Goal: Task Accomplishment & Management: Complete application form

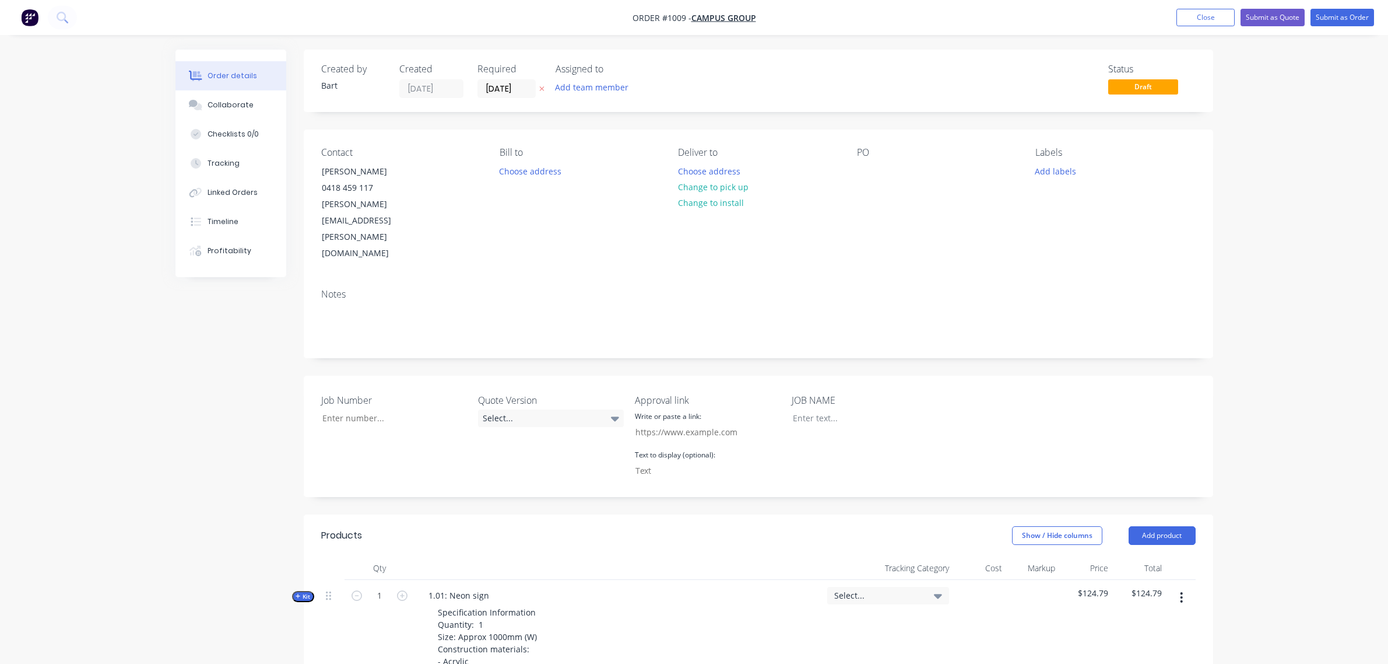
scroll to position [344, 0]
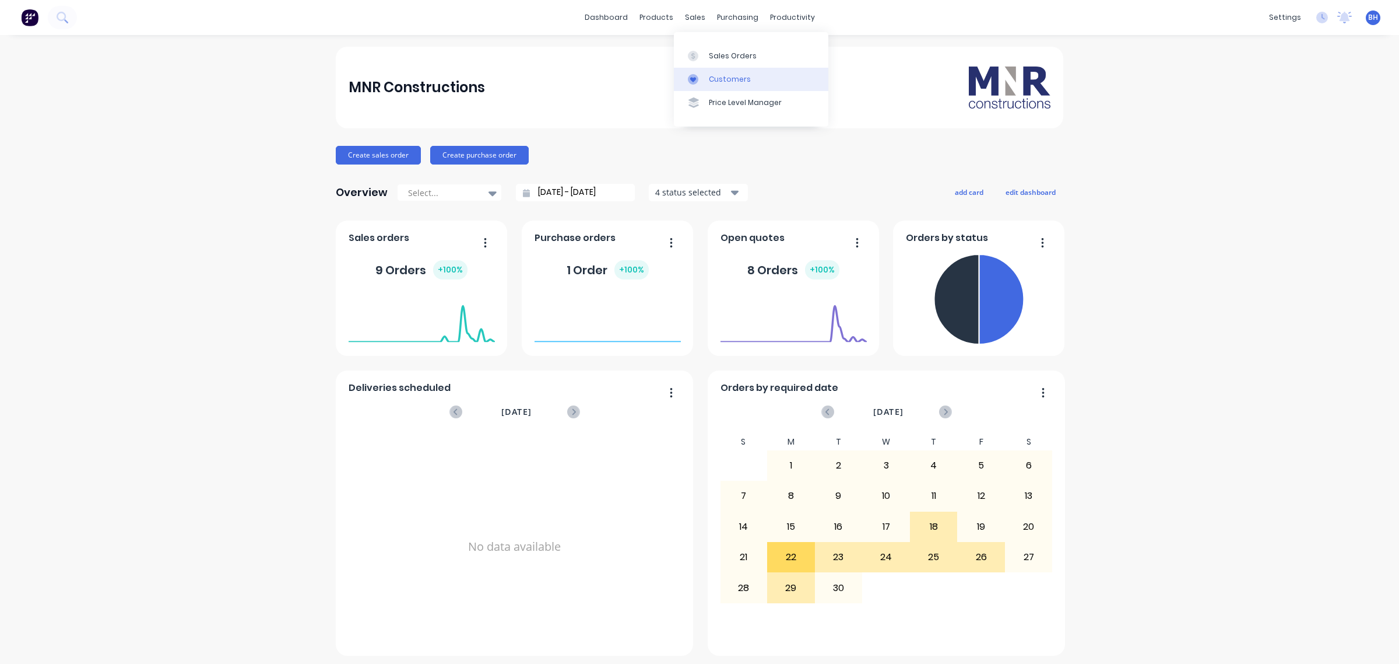
click at [720, 75] on div "Customers" at bounding box center [730, 79] width 42 height 10
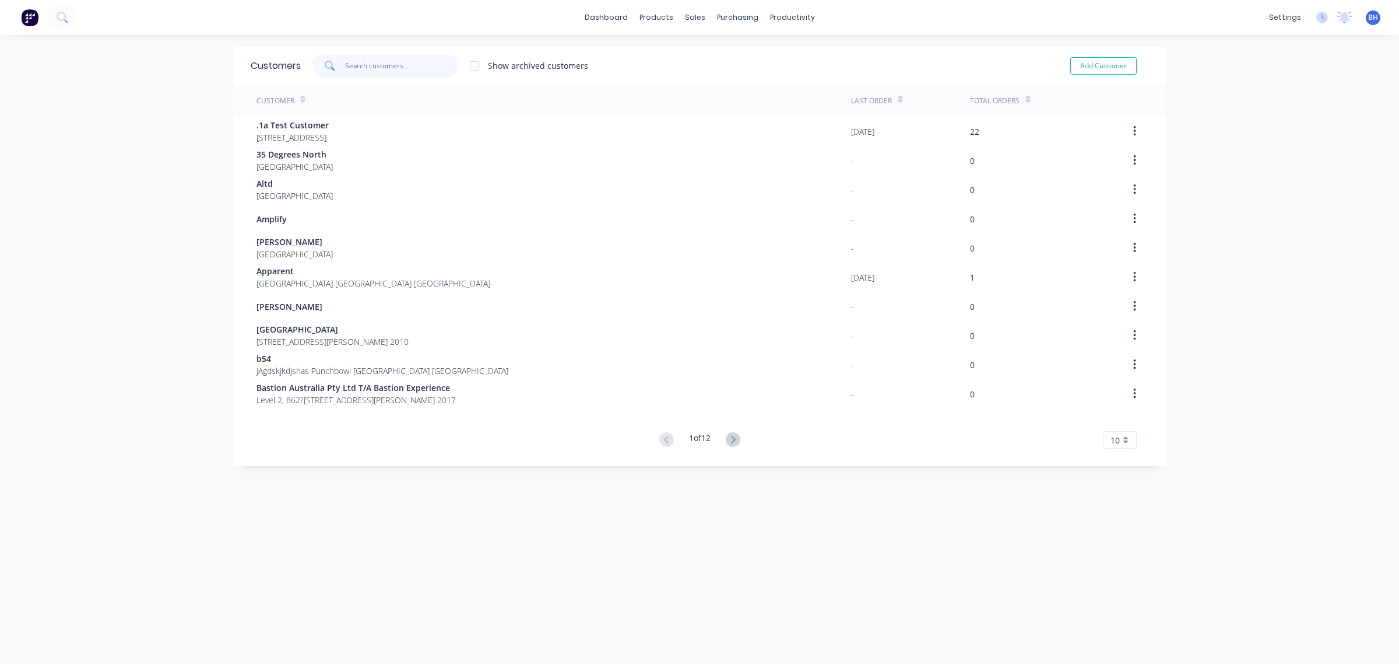
click at [382, 65] on input "text" at bounding box center [402, 65] width 114 height 23
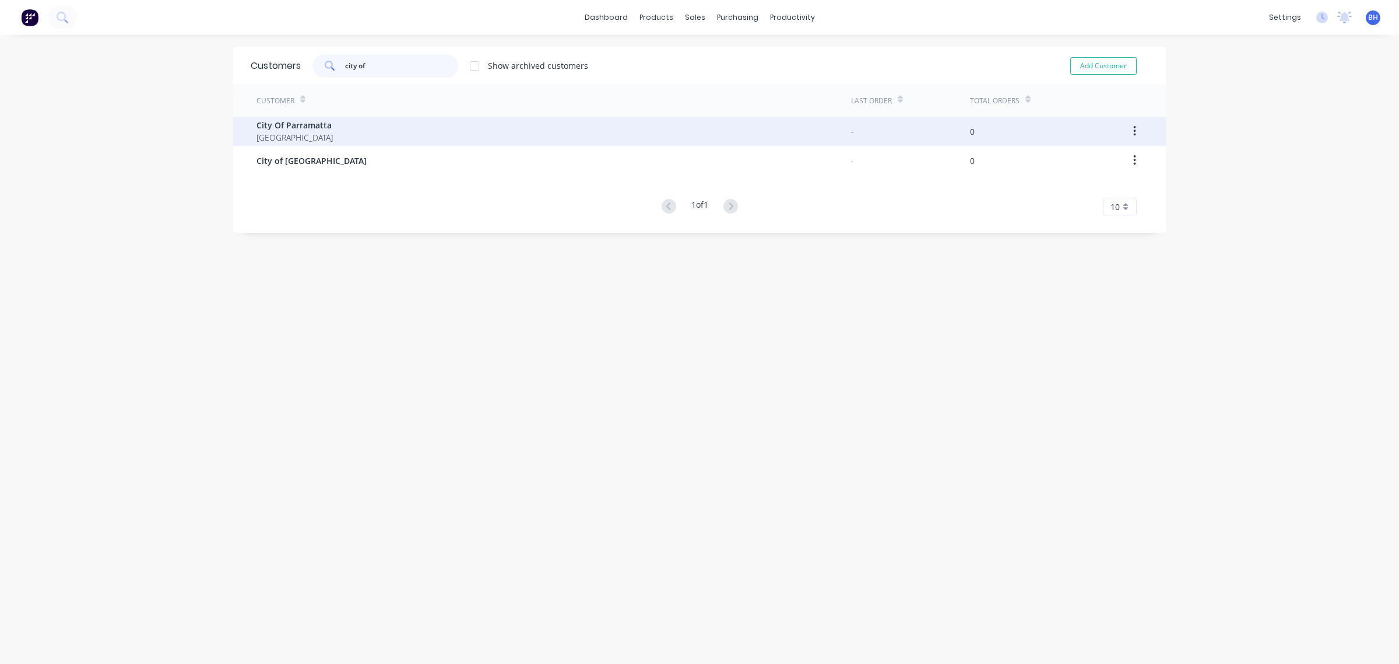
type input "city of"
click at [327, 129] on div "City Of Parramatta Australia" at bounding box center [554, 131] width 595 height 29
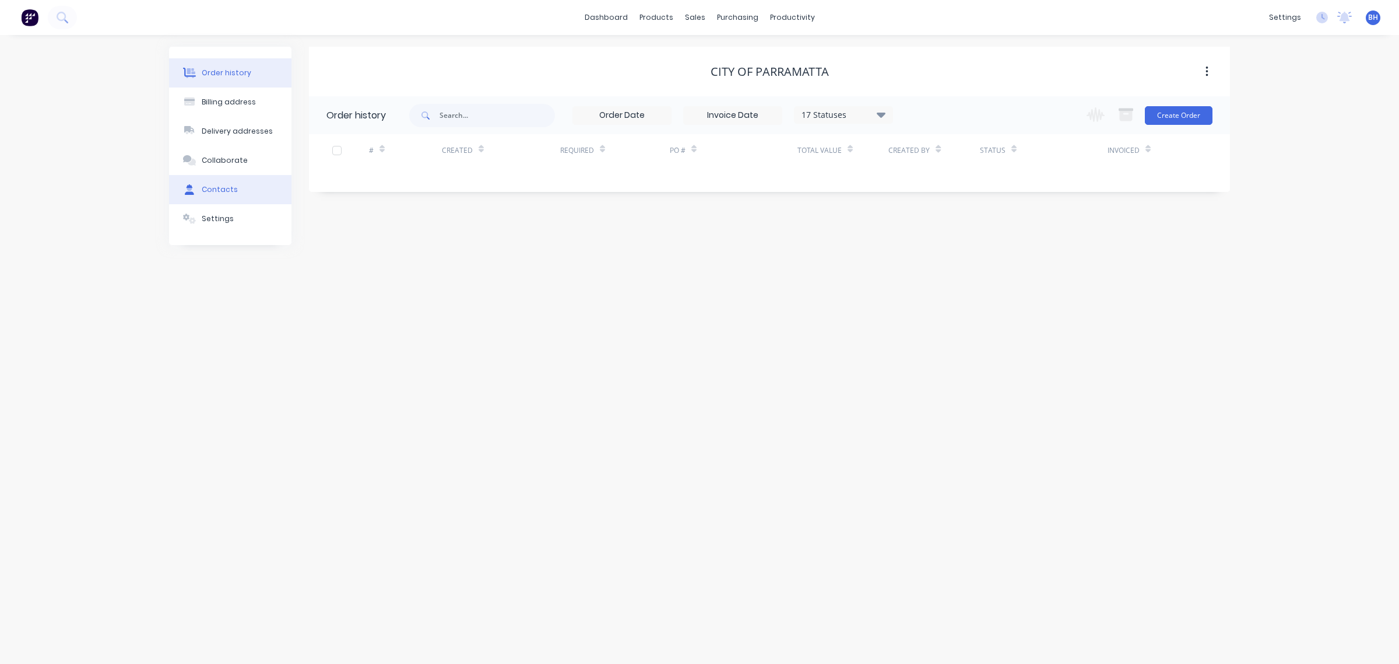
click at [223, 193] on div "Contacts" at bounding box center [220, 189] width 36 height 10
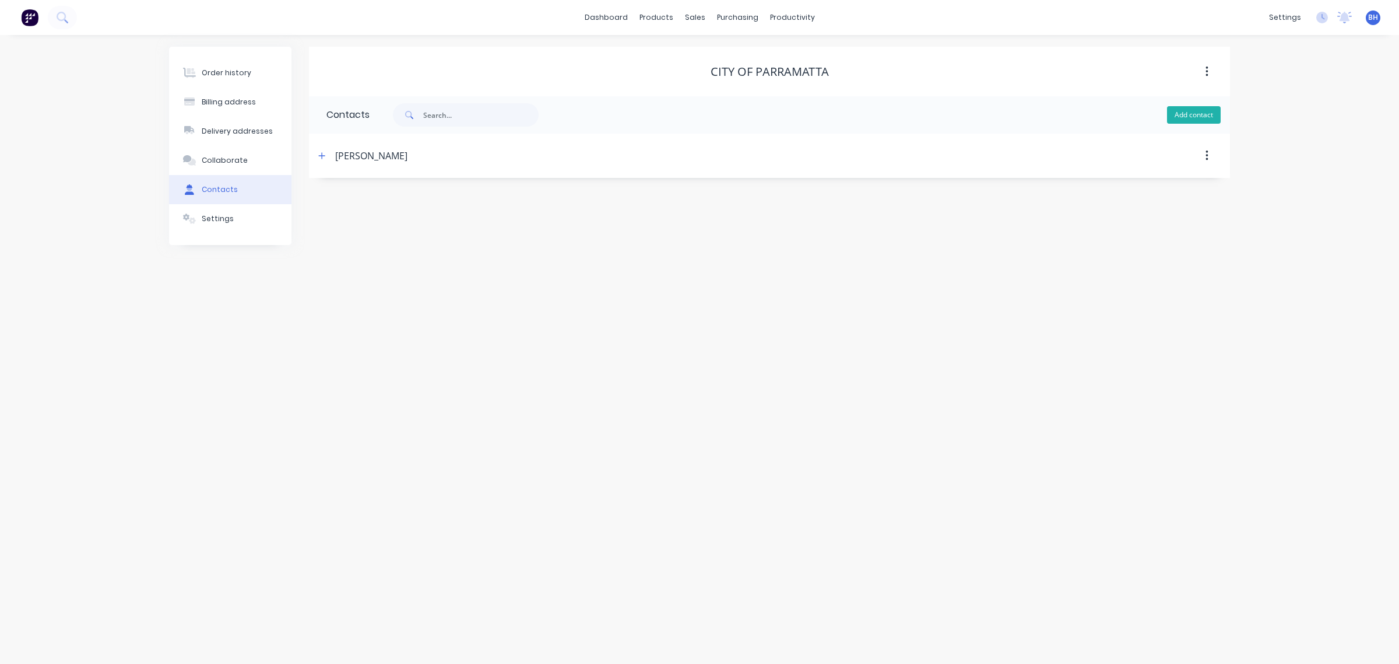
click at [1182, 117] on button "Add contact" at bounding box center [1194, 114] width 54 height 17
select select "AU"
click at [362, 200] on input "text" at bounding box center [422, 200] width 191 height 17
type input "Natalie"
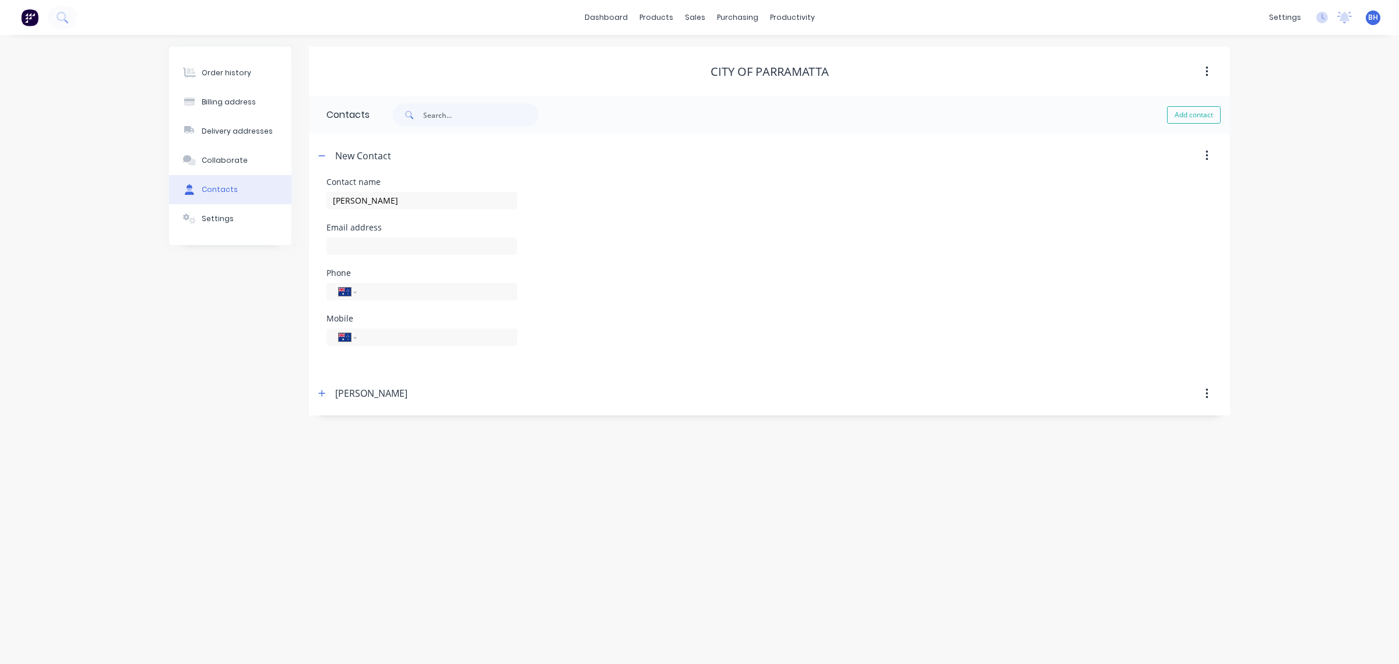
select select "AU"
click at [391, 203] on input "Natalie" at bounding box center [422, 200] width 191 height 17
type input "Natalie Popow"
click at [365, 243] on input "text" at bounding box center [422, 245] width 191 height 17
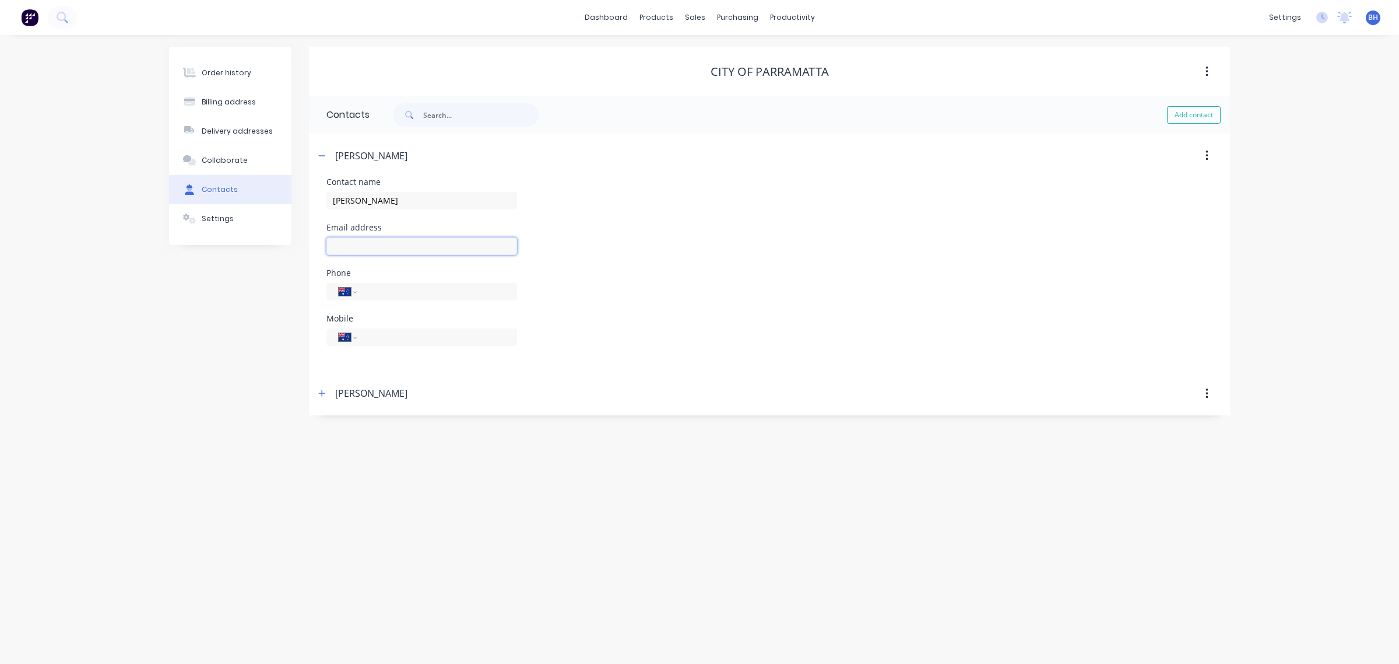
paste input "NPopow@cityofparramatta.nsw.gov.au"
type input "NPopow@cityofparramatta.nsw.gov.au"
click at [376, 294] on input "tel" at bounding box center [435, 291] width 140 height 13
click at [383, 331] on input "tel" at bounding box center [435, 336] width 140 height 13
paste input "0437 630 080"
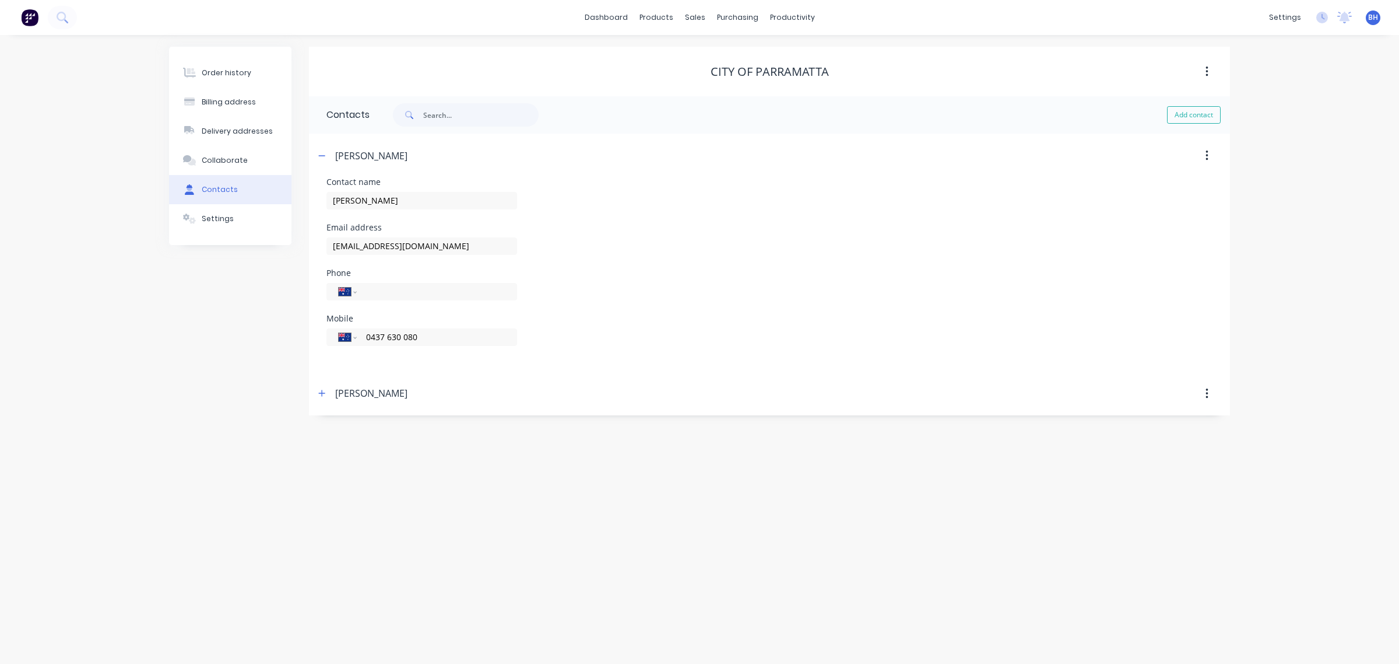
type input "0437 630 080"
click at [572, 318] on div "Mobile International Afghanistan Åland Islands Albania Algeria American Samoa A…" at bounding box center [770, 336] width 886 height 45
click at [723, 59] on div "Sales Orders" at bounding box center [738, 56] width 48 height 10
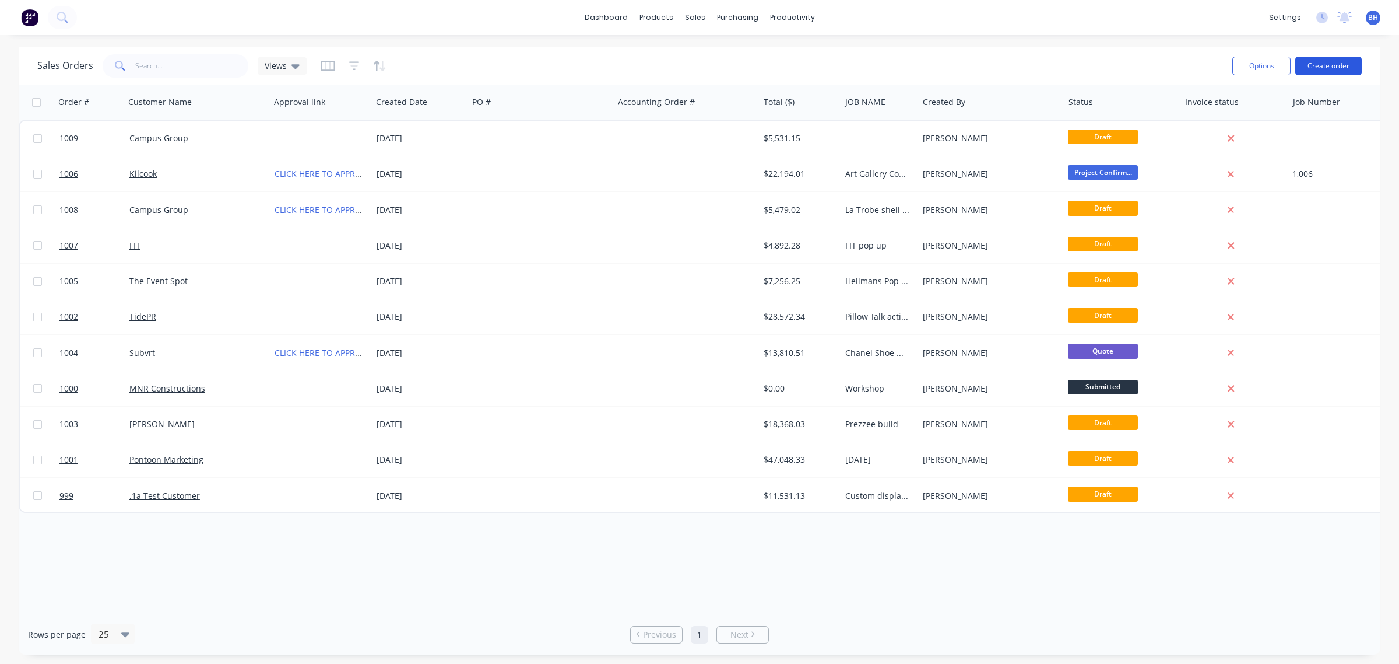
click at [1336, 67] on button "Create order" at bounding box center [1329, 66] width 66 height 19
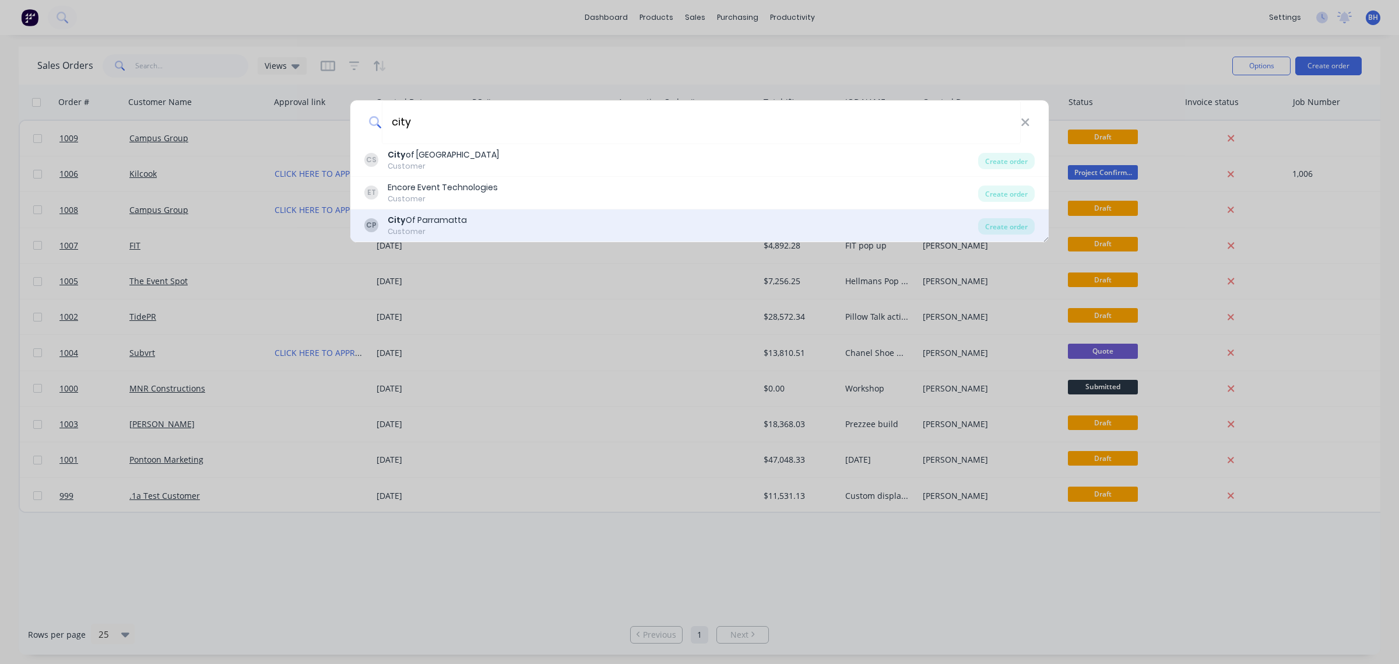
type input "city"
click at [448, 219] on div "City Of Parramatta" at bounding box center [427, 220] width 79 height 12
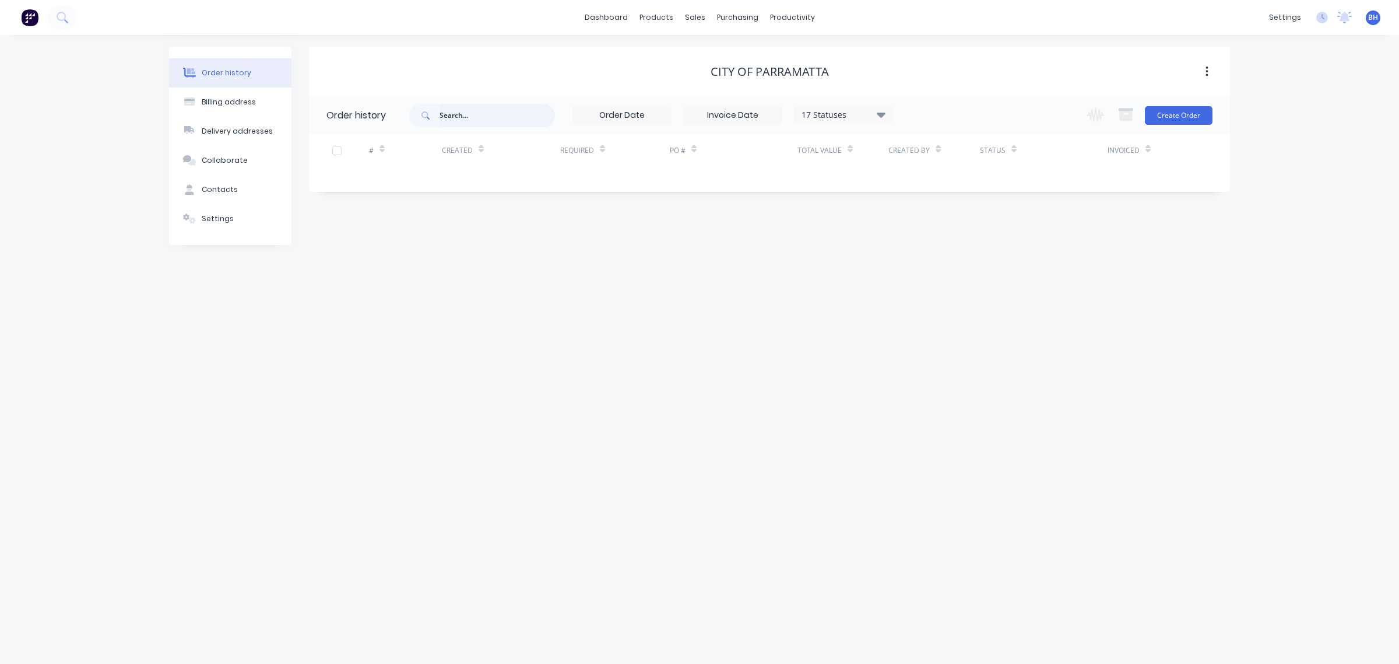
click at [474, 121] on input "text" at bounding box center [497, 115] width 115 height 23
click at [1172, 110] on button "Create Order" at bounding box center [1179, 115] width 68 height 19
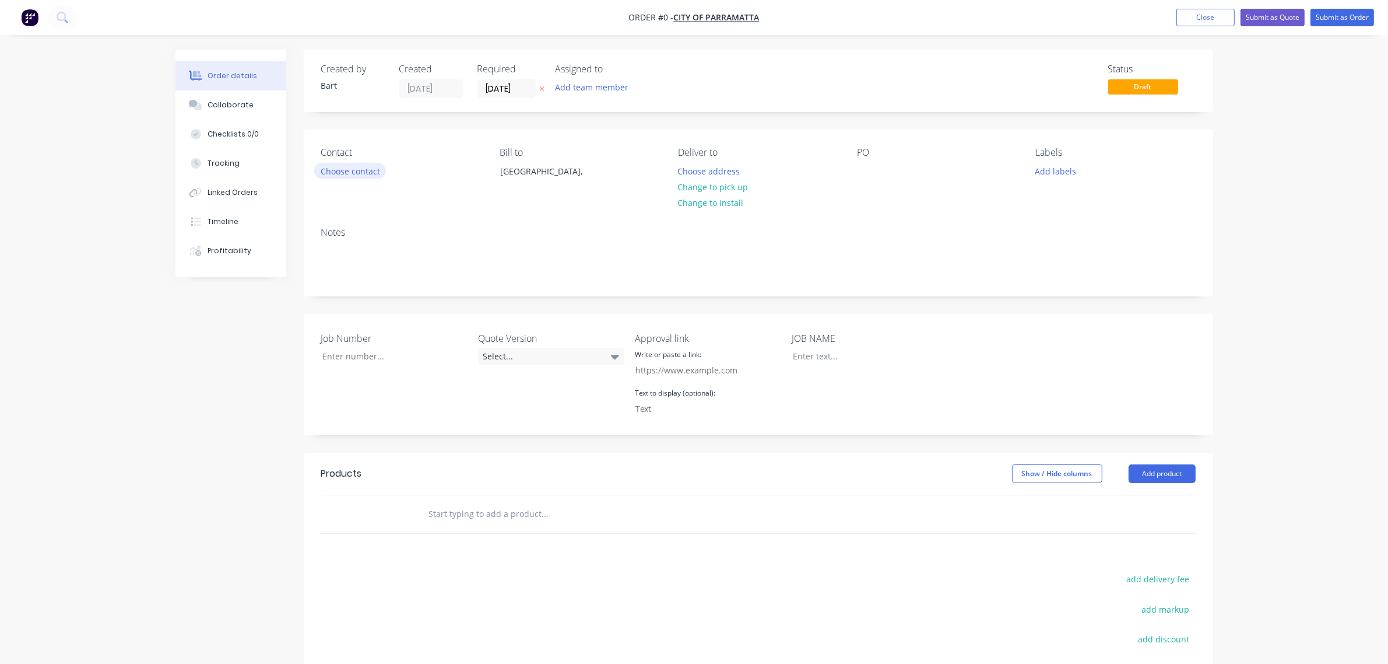
click at [356, 170] on button "Choose contact" at bounding box center [350, 171] width 72 height 16
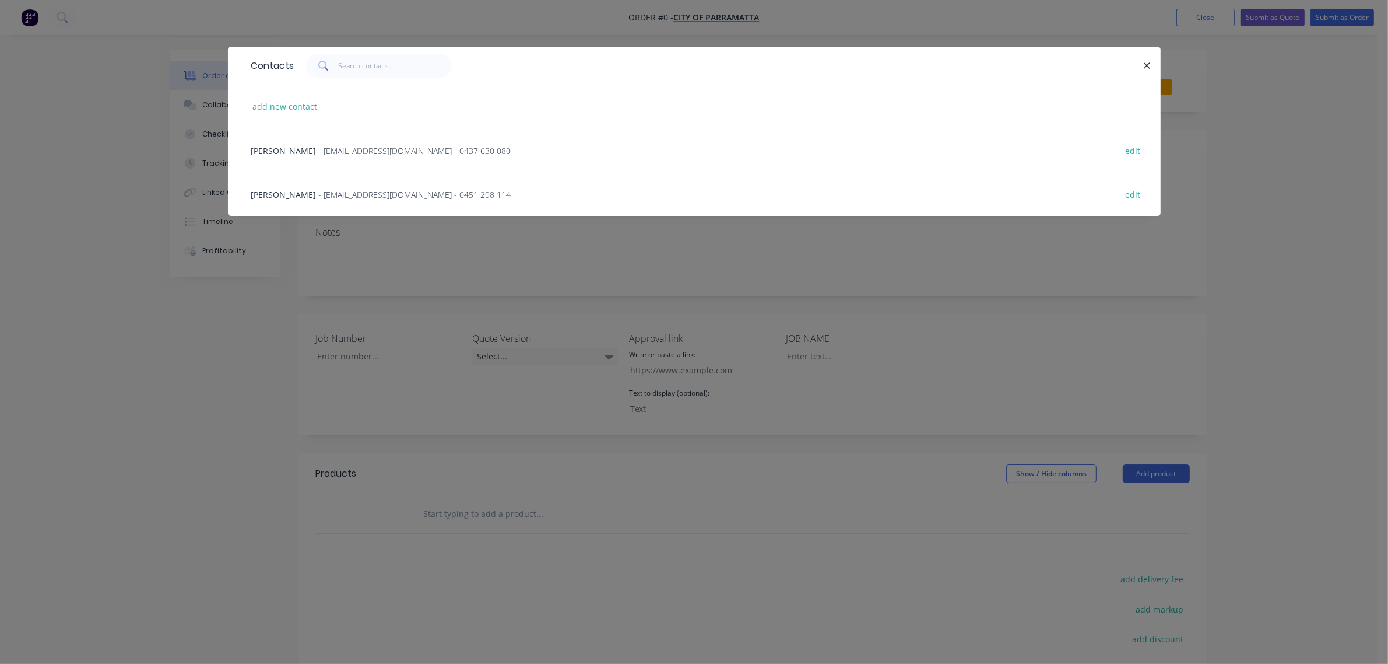
click at [328, 150] on span "- NPopow@cityofparramatta.nsw.gov.au - 0437 630 080" at bounding box center [415, 150] width 192 height 11
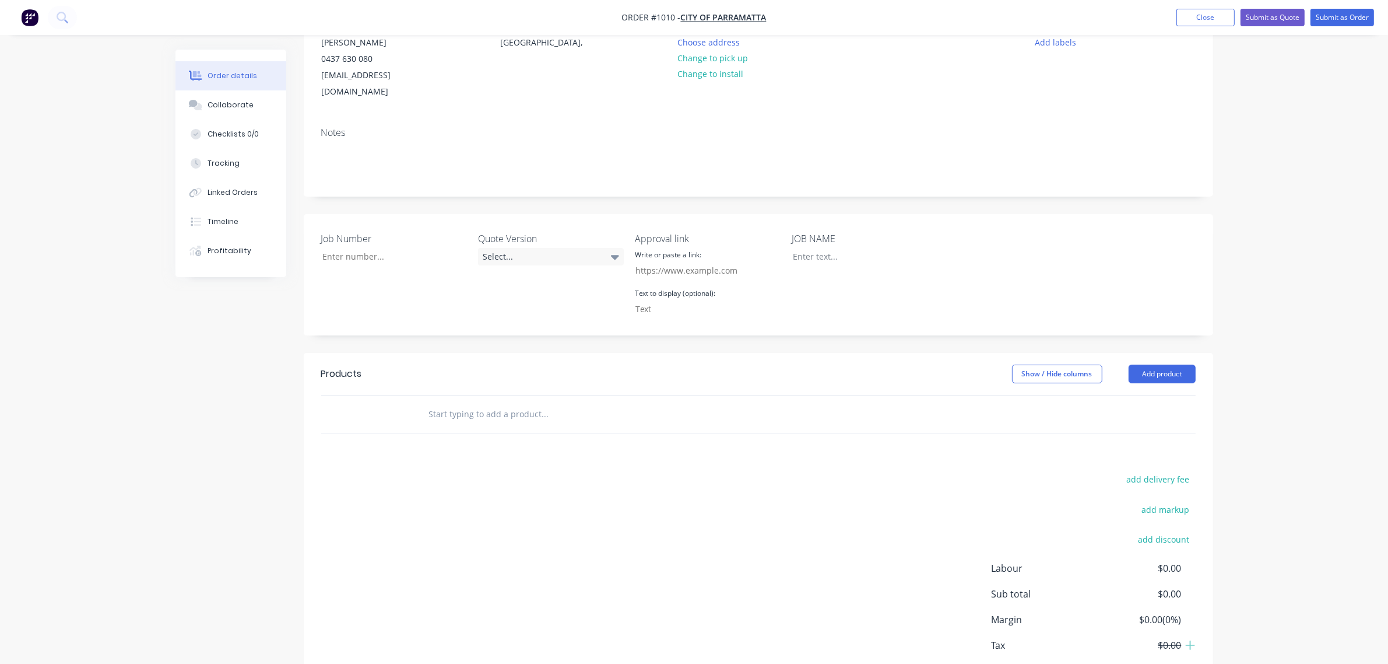
scroll to position [180, 0]
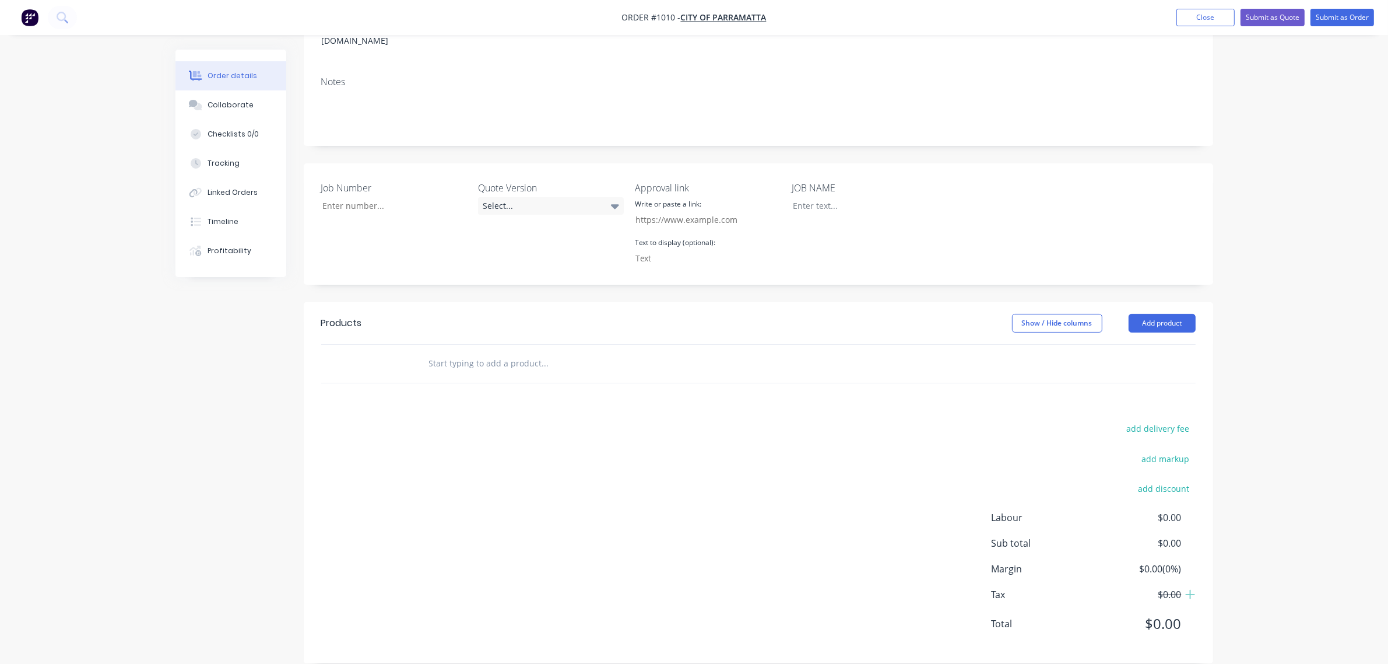
click at [489, 353] on input "text" at bounding box center [545, 363] width 233 height 23
click at [440, 352] on input "text" at bounding box center [545, 363] width 233 height 23
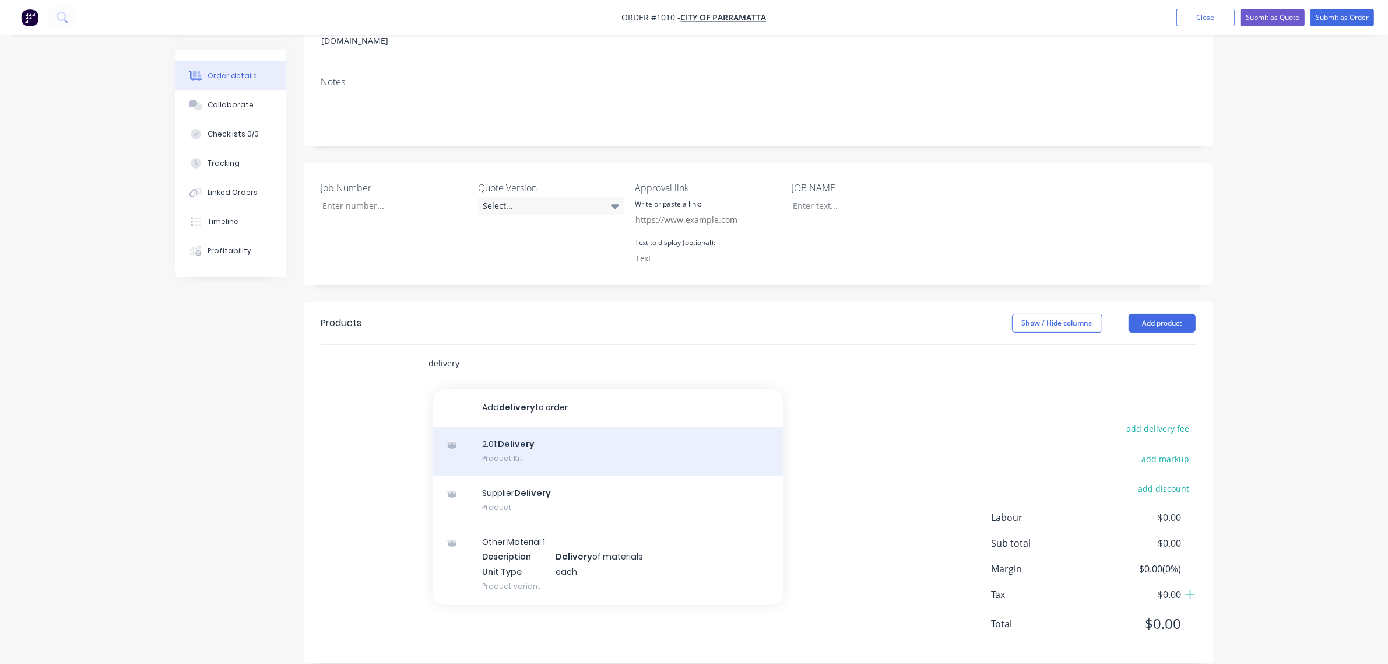
type input "delivery"
click at [526, 433] on div "2.01: Delivery Product Kit" at bounding box center [608, 450] width 350 height 49
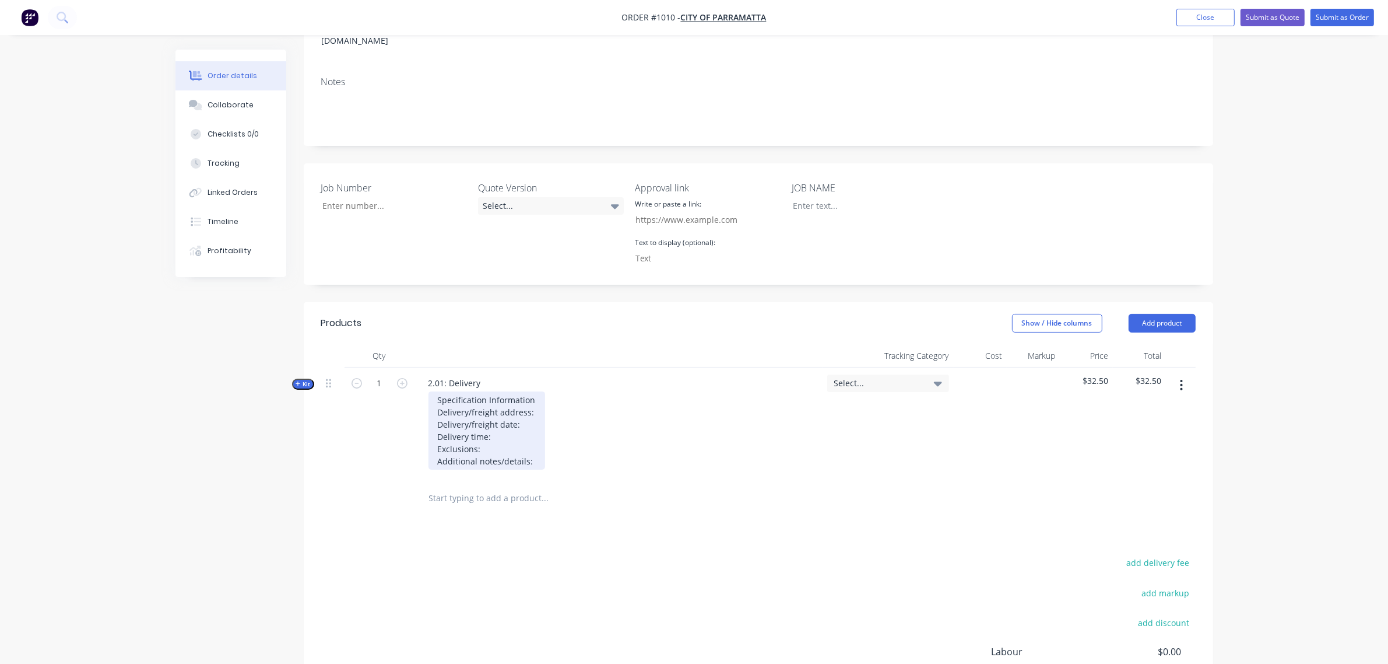
drag, startPoint x: 532, startPoint y: 396, endPoint x: 581, endPoint y: 409, distance: 51.1
click at [532, 396] on div "Specification Information Delivery/freight address: Delivery/freight date: Deli…" at bounding box center [487, 430] width 117 height 78
click at [430, 374] on div "2.01: Delivery" at bounding box center [454, 382] width 71 height 17
click at [532, 395] on div "Specification Information Delivery/freight address: Delivery/freight date: Deli…" at bounding box center [487, 430] width 117 height 78
drag, startPoint x: 479, startPoint y: 365, endPoint x: 448, endPoint y: 362, distance: 31.1
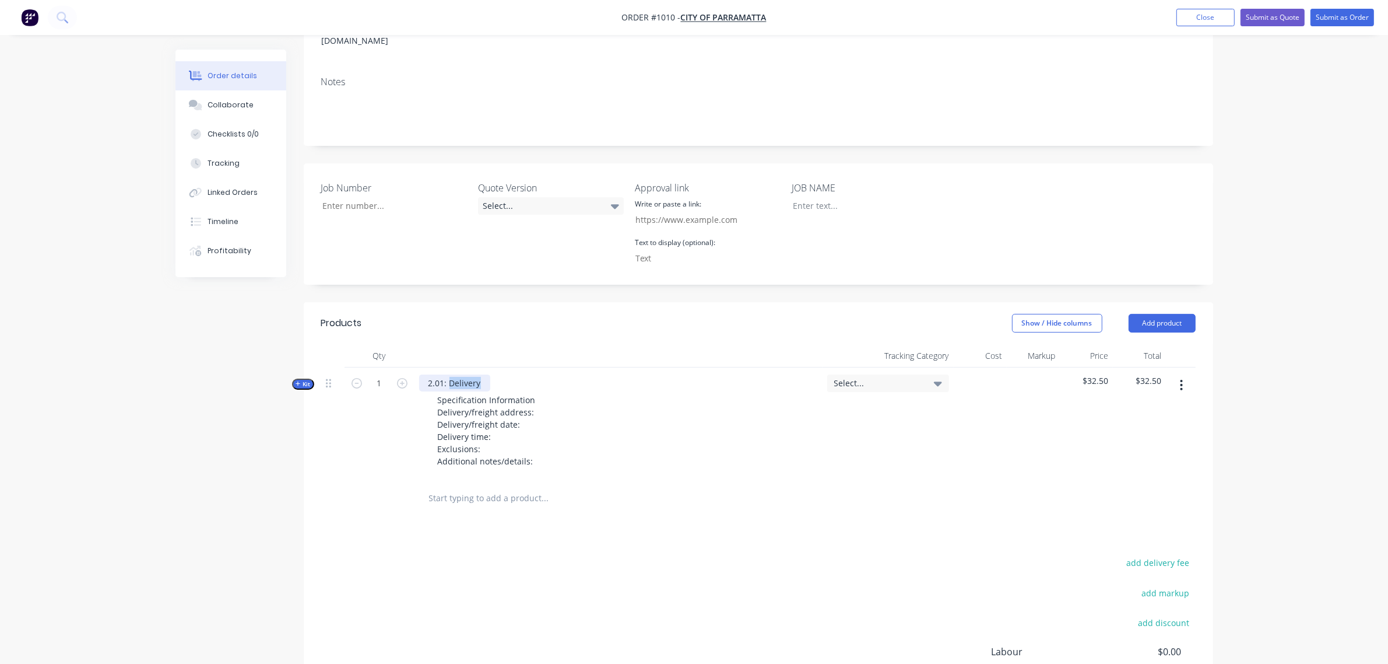
click at [448, 374] on div "2.01: Delivery" at bounding box center [454, 382] width 71 height 17
drag, startPoint x: 506, startPoint y: 434, endPoint x: 435, endPoint y: 391, distance: 82.7
click at [435, 391] on div "Specification Information Delivery/freight address: Delivery/freight date: Deli…" at bounding box center [487, 430] width 117 height 78
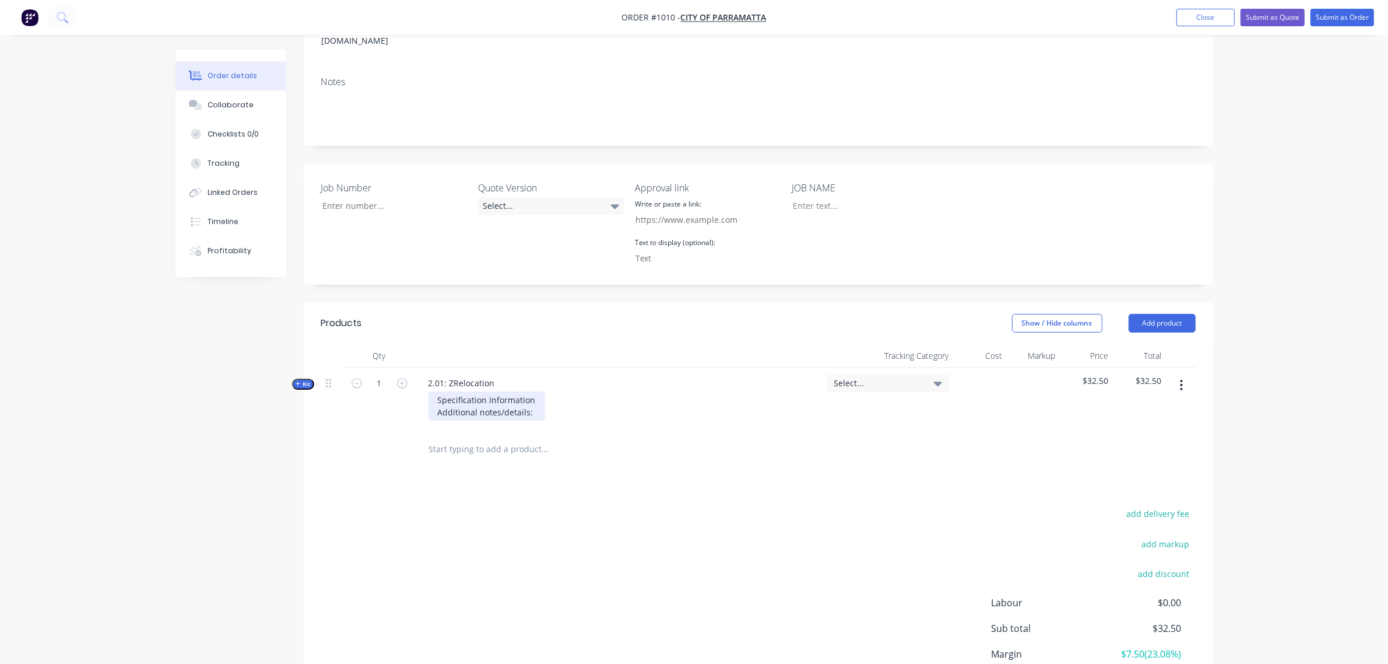
click at [538, 392] on div "Specification Information Additional notes/details:" at bounding box center [487, 405] width 117 height 29
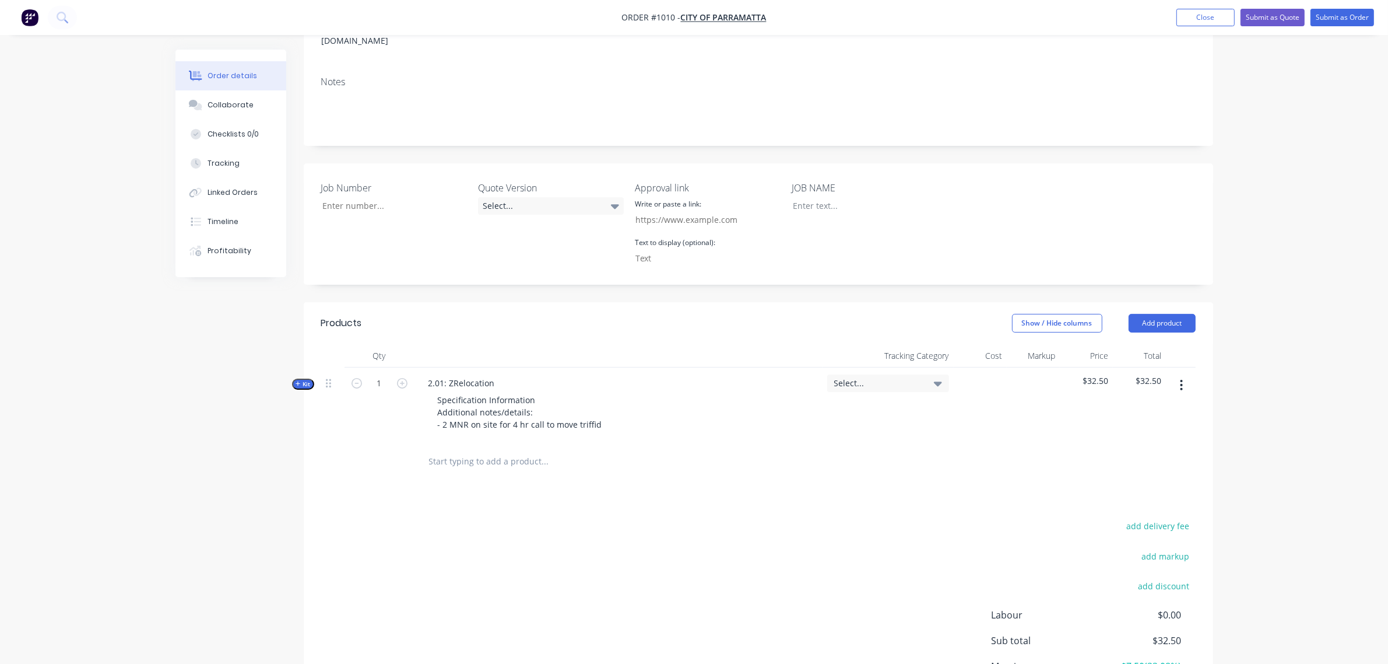
click at [299, 378] on button "Kit" at bounding box center [303, 383] width 22 height 11
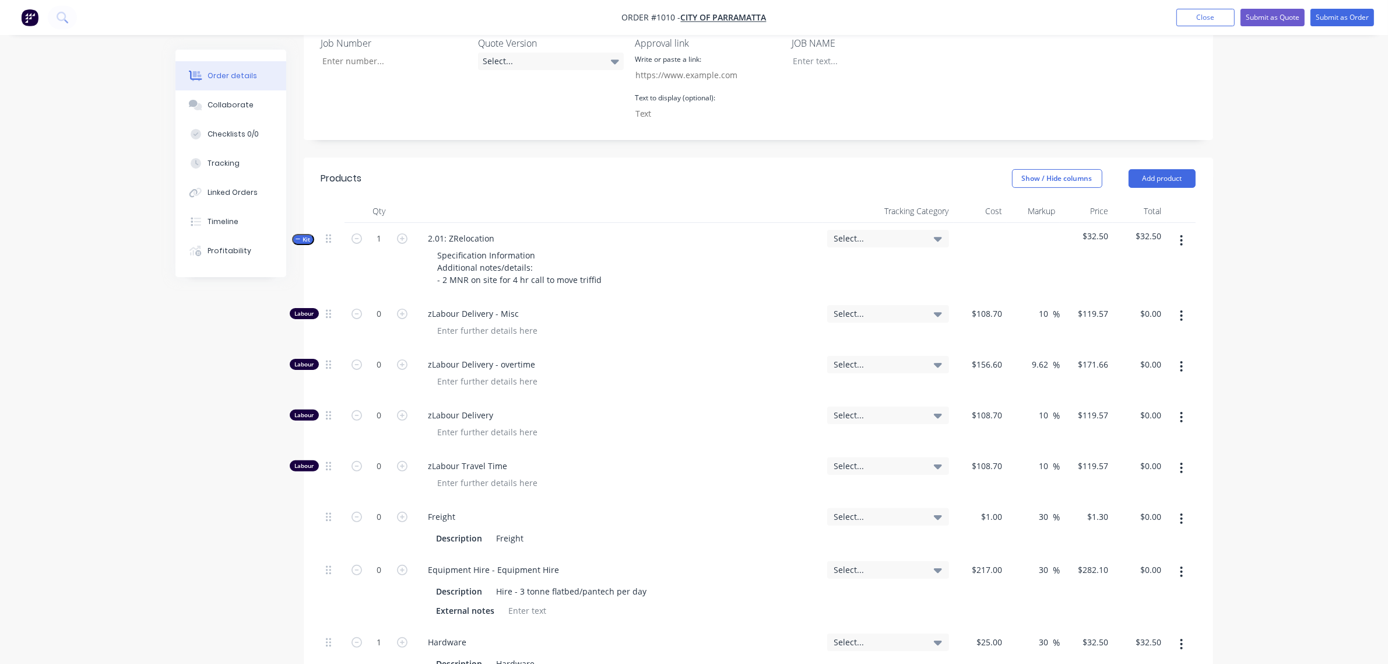
scroll to position [325, 0]
click at [371, 406] on input "0" at bounding box center [379, 414] width 30 height 17
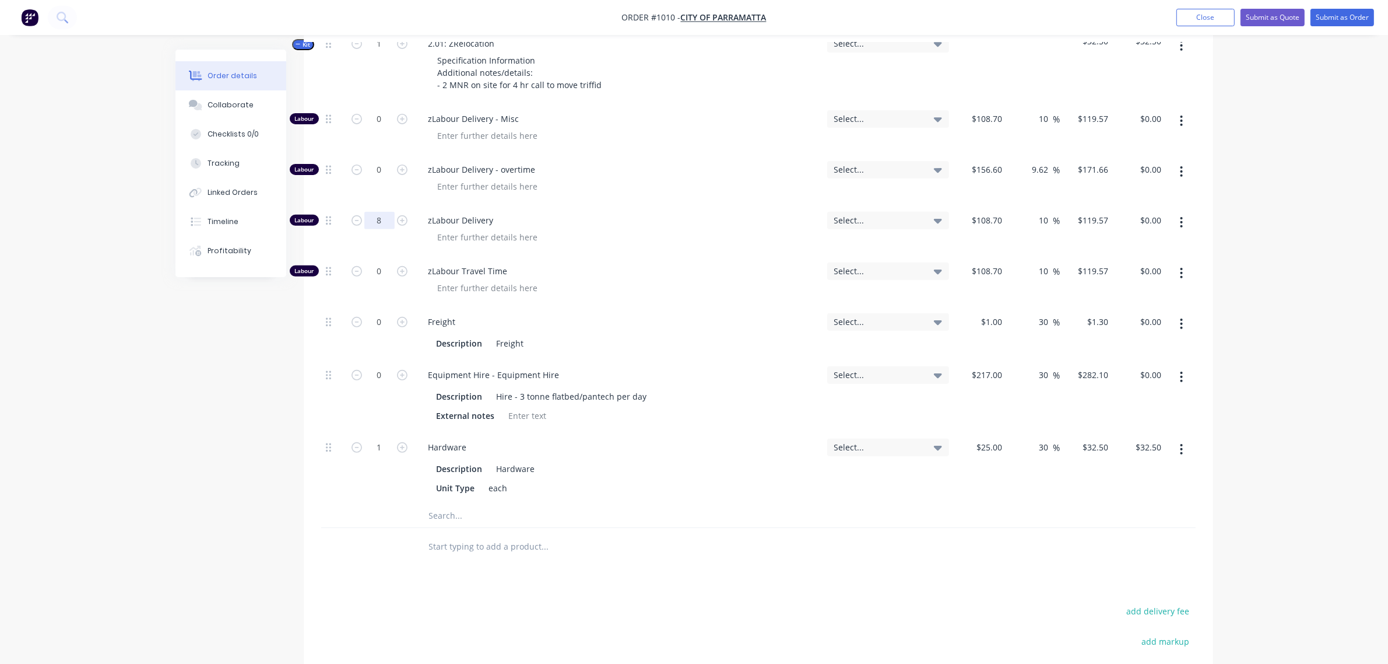
scroll to position [520, 0]
type input "8"
type input "$956.56"
drag, startPoint x: 374, startPoint y: 430, endPoint x: 404, endPoint y: 461, distance: 42.9
click at [375, 438] on input "1" at bounding box center [379, 446] width 30 height 17
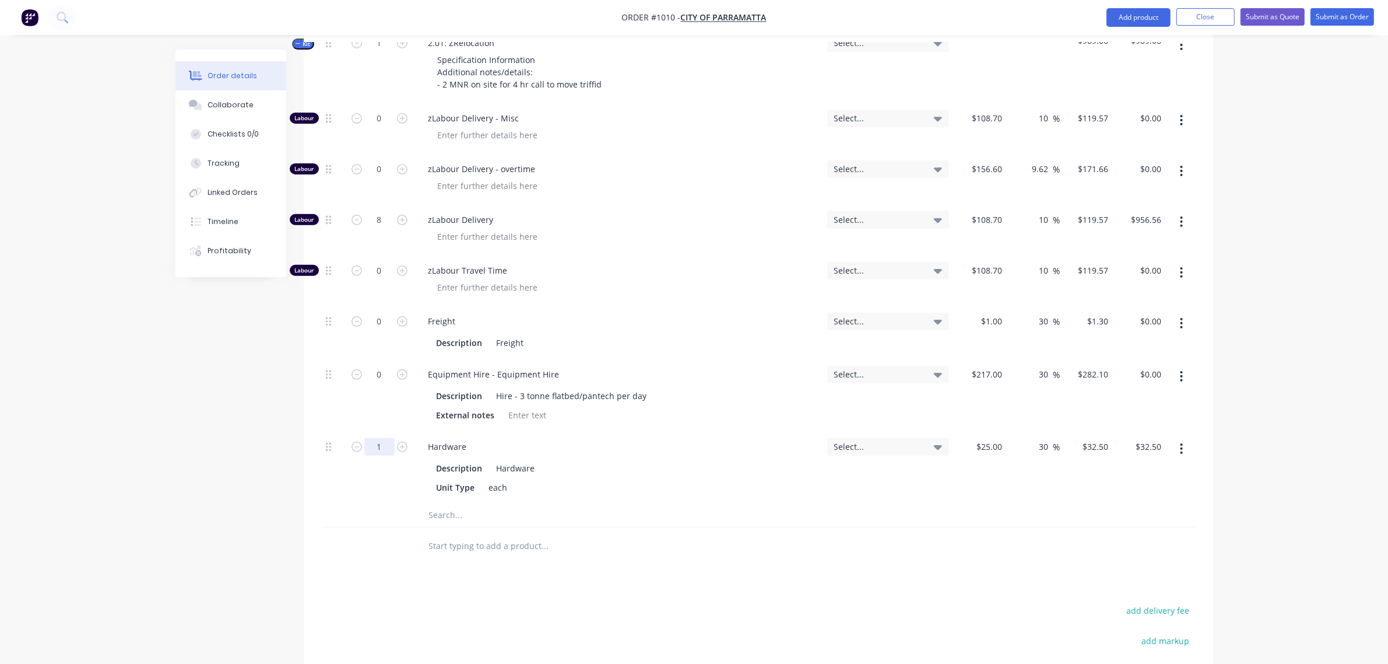
type input "6"
type input "3"
type input "$97.50"
click at [384, 395] on div "0" at bounding box center [380, 395] width 70 height 72
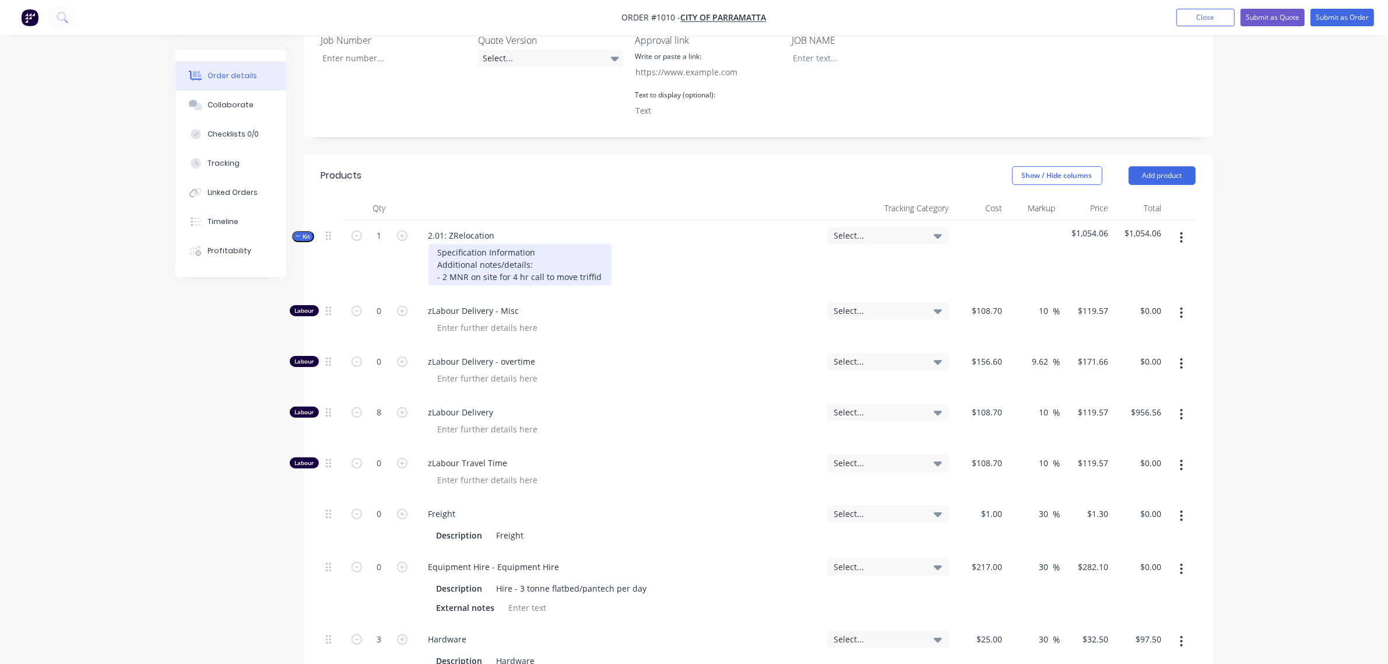
scroll to position [327, 0]
click at [601, 260] on div "Specification Information Additional notes/details: - 2 MNR on site for 4 hr ca…" at bounding box center [520, 264] width 183 height 41
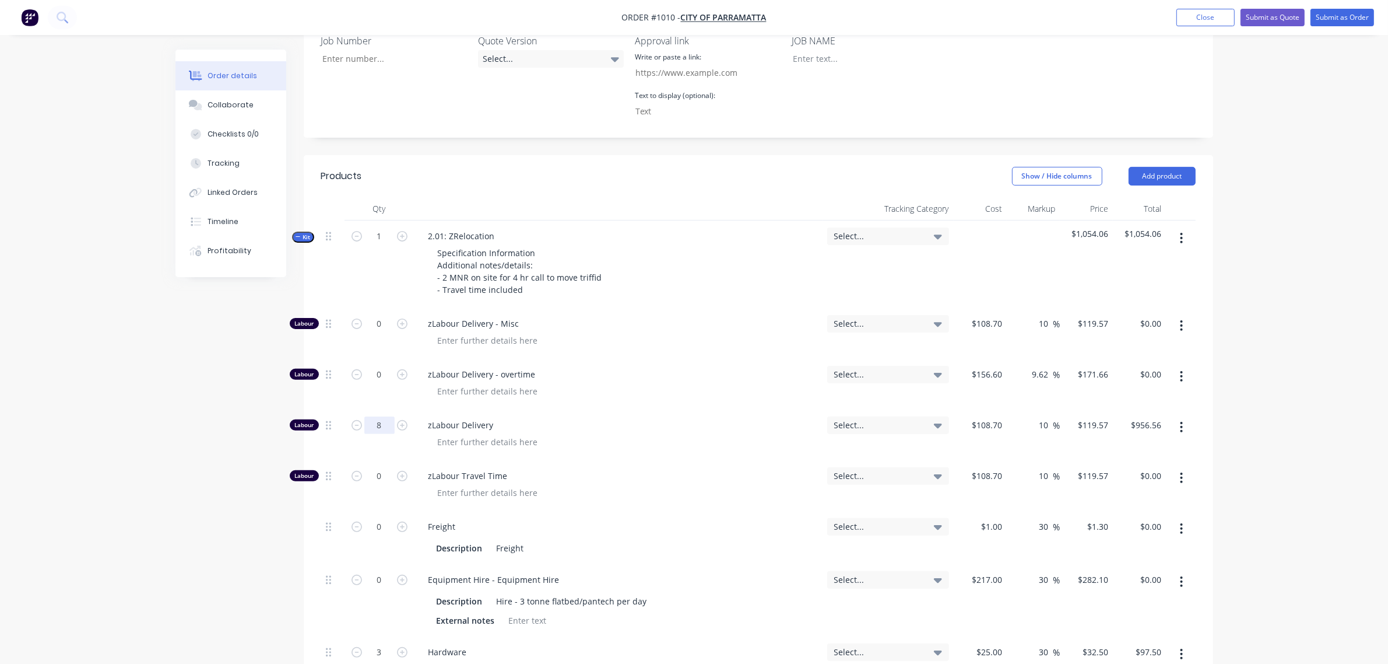
click at [375, 416] on input "8" at bounding box center [379, 424] width 30 height 17
type input "10"
type input "$1,195.70"
click at [633, 226] on div "2.01: ZRelocation Specification Information Additional notes/details: - 2 MNR o…" at bounding box center [619, 263] width 408 height 87
click at [296, 234] on icon "button" at bounding box center [298, 237] width 5 height 6
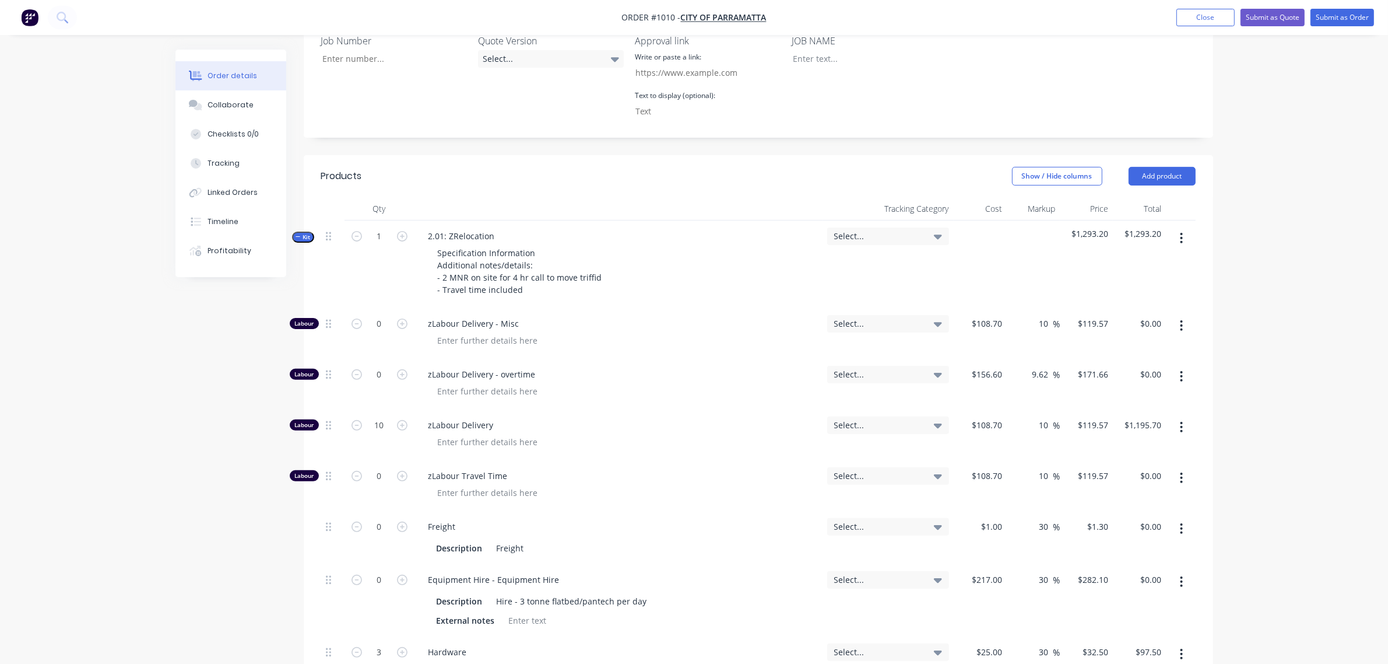
scroll to position [289, 0]
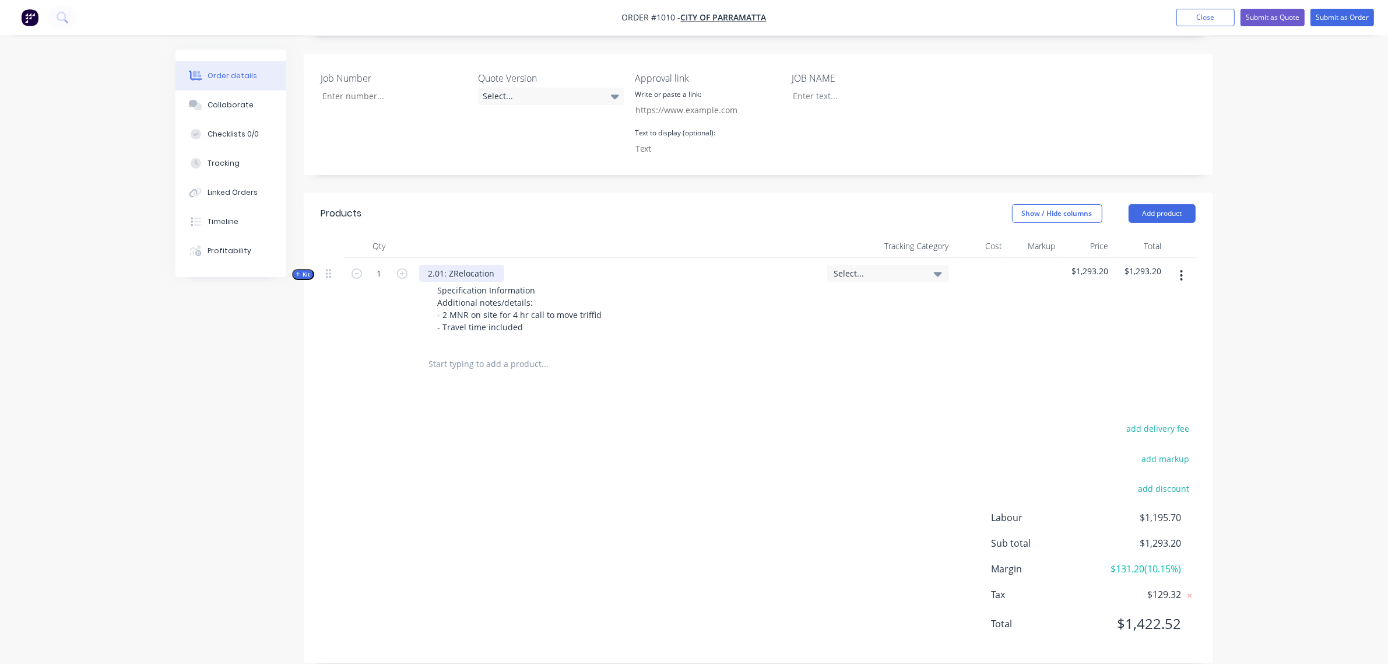
drag, startPoint x: 453, startPoint y: 251, endPoint x: 707, endPoint y: 292, distance: 257.5
click at [454, 265] on div "2.01: ZRelocation" at bounding box center [461, 273] width 85 height 17
drag, startPoint x: 596, startPoint y: 294, endPoint x: 612, endPoint y: 301, distance: 17.0
click at [596, 293] on div "Specification Information Additional notes/details: - 2 MNR on site for 4 hr ca…" at bounding box center [520, 309] width 183 height 54
click at [598, 301] on div "Specification Information Additional notes/details: - 2 MNR on site for 4 hr ca…" at bounding box center [520, 309] width 183 height 54
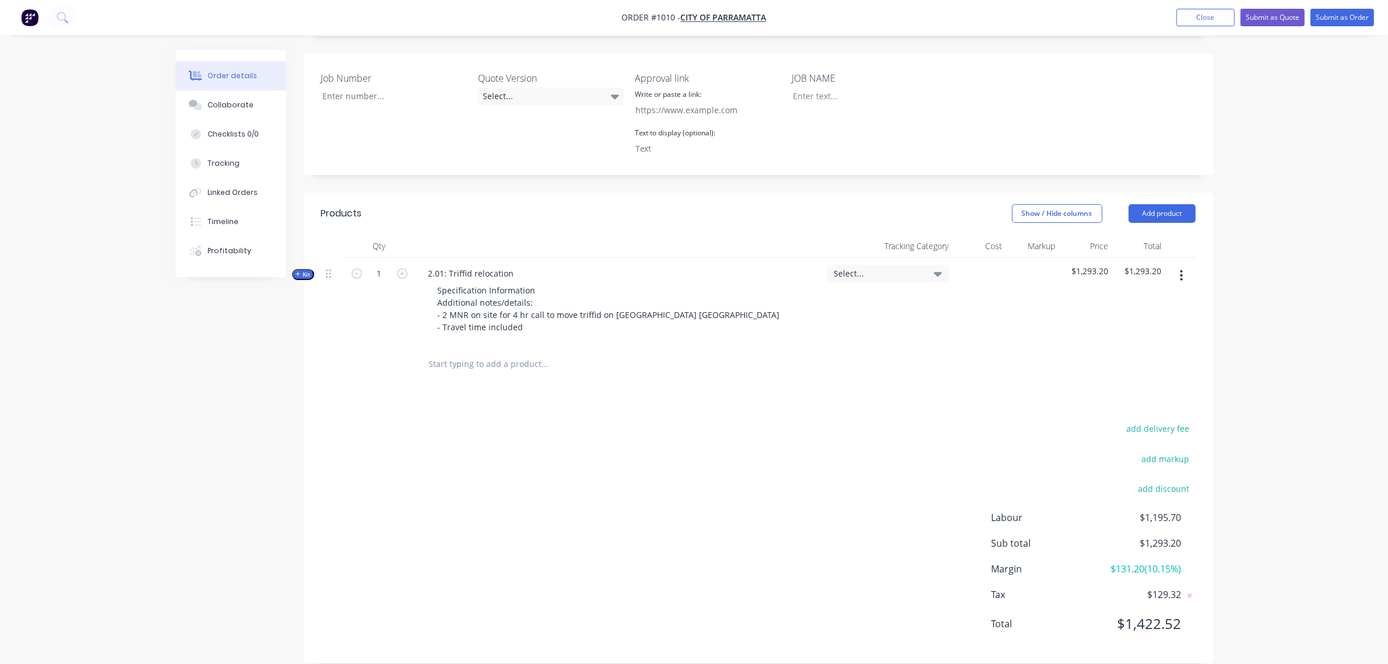
click at [310, 270] on span "Kit" at bounding box center [303, 274] width 15 height 9
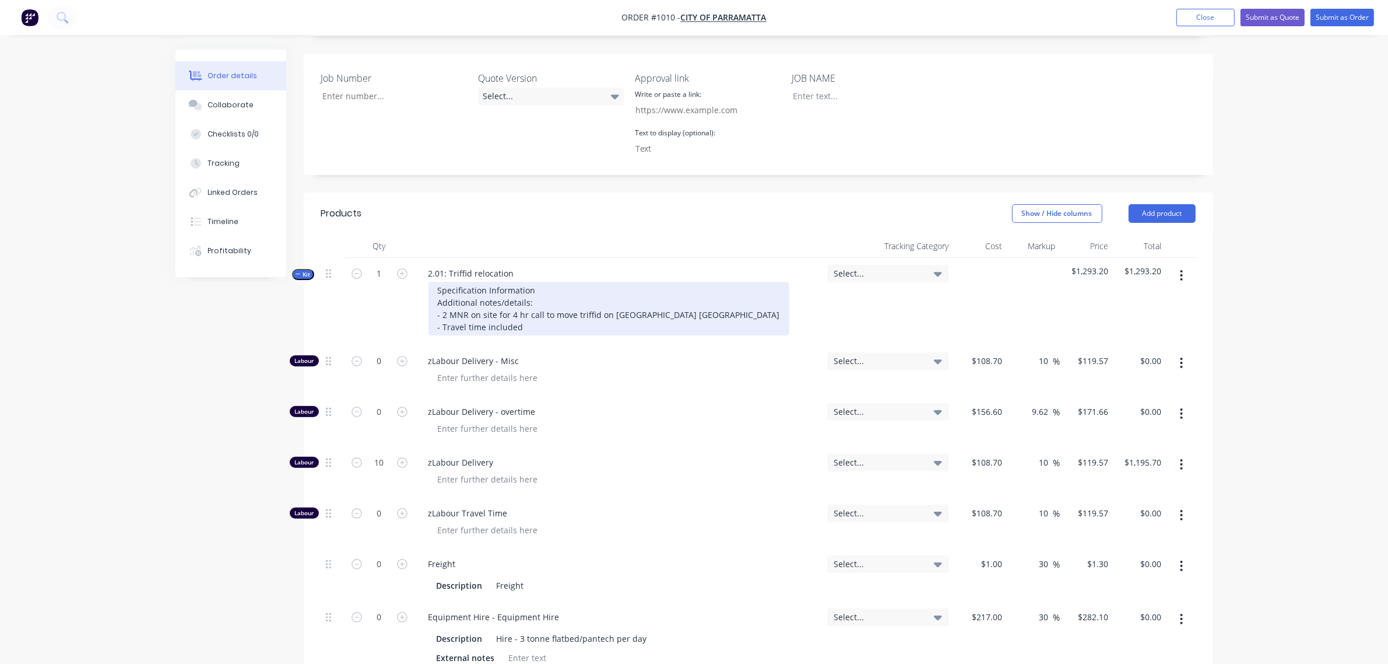
click at [465, 310] on div "Specification Information Additional notes/details: - 2 MNR on site for 4 hr ca…" at bounding box center [609, 309] width 361 height 54
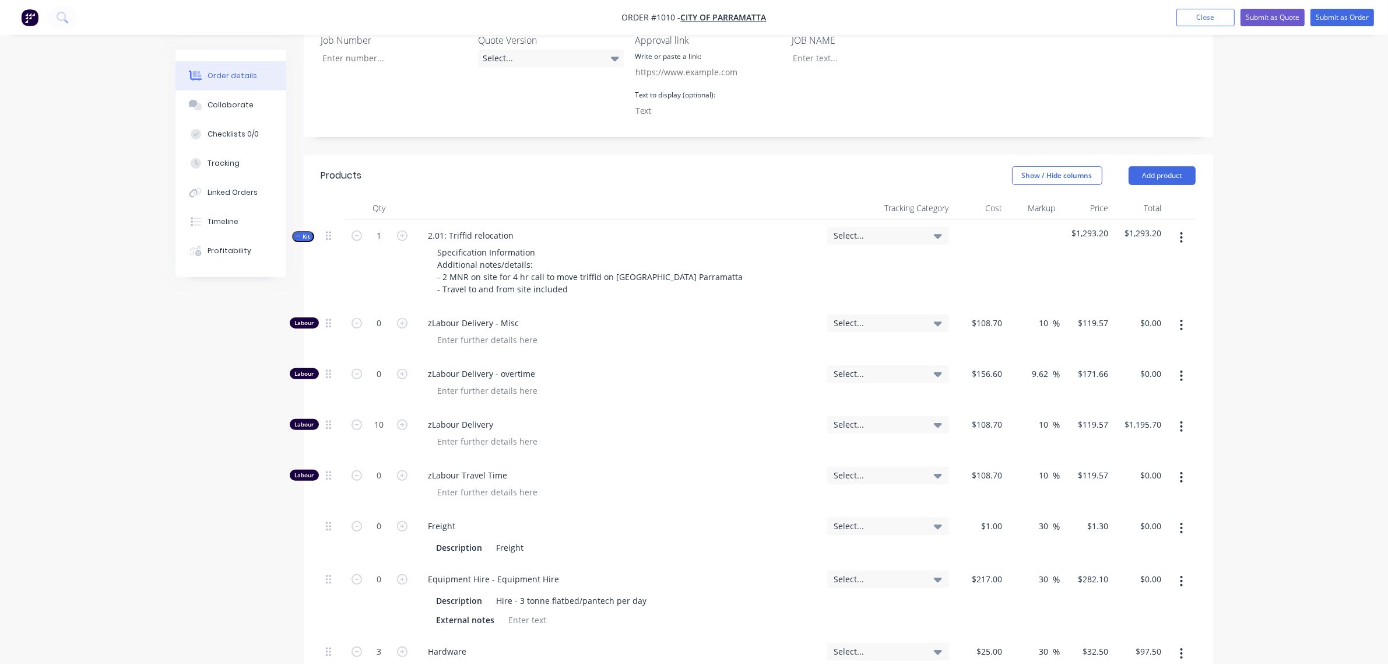
click at [306, 232] on span "Kit" at bounding box center [303, 236] width 15 height 9
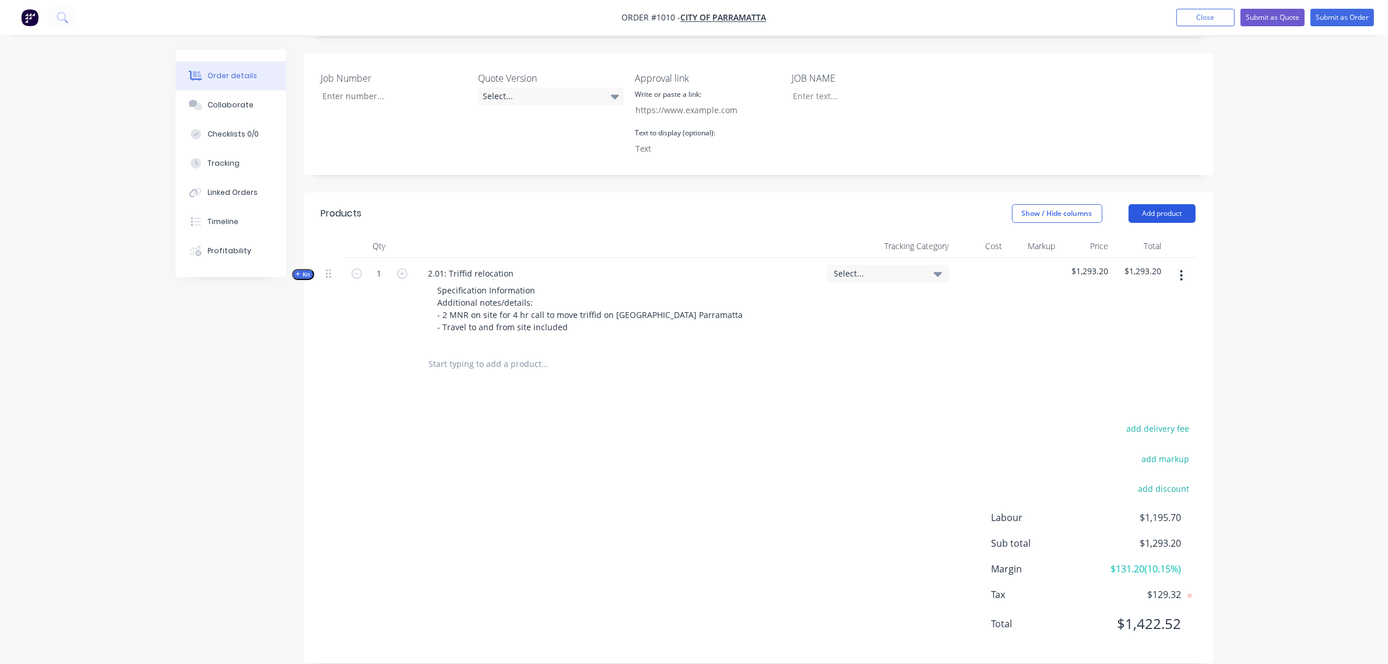
click at [1194, 204] on button "Add product" at bounding box center [1162, 213] width 67 height 19
click at [1132, 398] on div "Notes (External)" at bounding box center [1141, 406] width 90 height 17
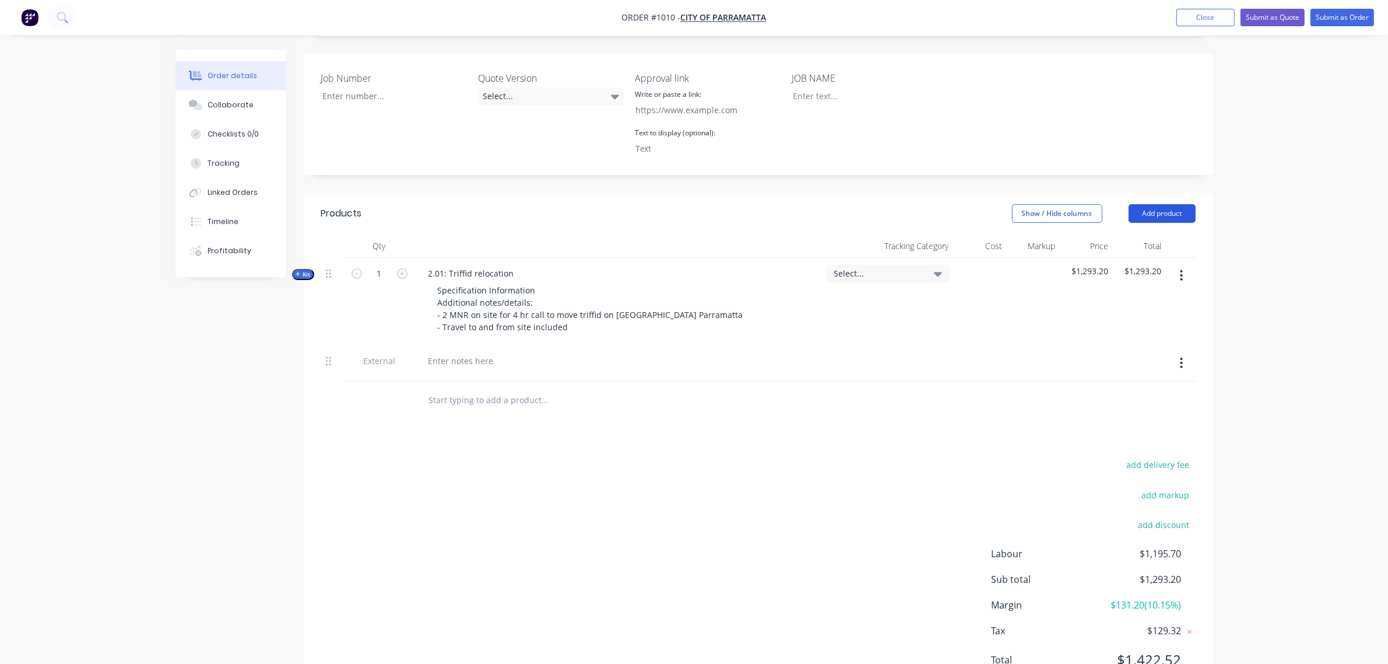
click at [1163, 204] on button "Add product" at bounding box center [1162, 213] width 67 height 19
drag, startPoint x: 1141, startPoint y: 392, endPoint x: 788, endPoint y: 335, distance: 356.7
click at [1141, 398] on div "Notes (External)" at bounding box center [1141, 406] width 90 height 17
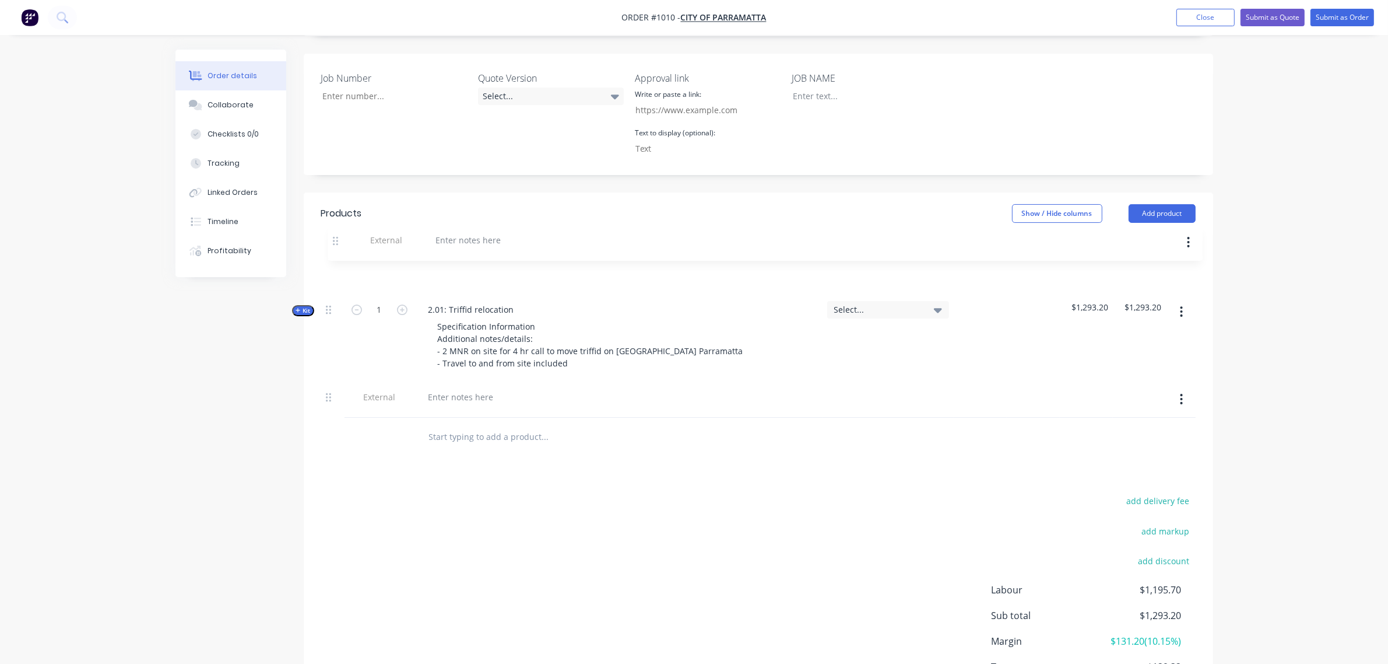
drag, startPoint x: 328, startPoint y: 346, endPoint x: 335, endPoint y: 237, distance: 108.7
click at [335, 237] on div "Qty Tracking Category Cost Markup Price Total Kit 1 2.01: Triffid relocation Sp…" at bounding box center [758, 325] width 875 height 183
click at [462, 265] on div at bounding box center [461, 273] width 84 height 17
paste div
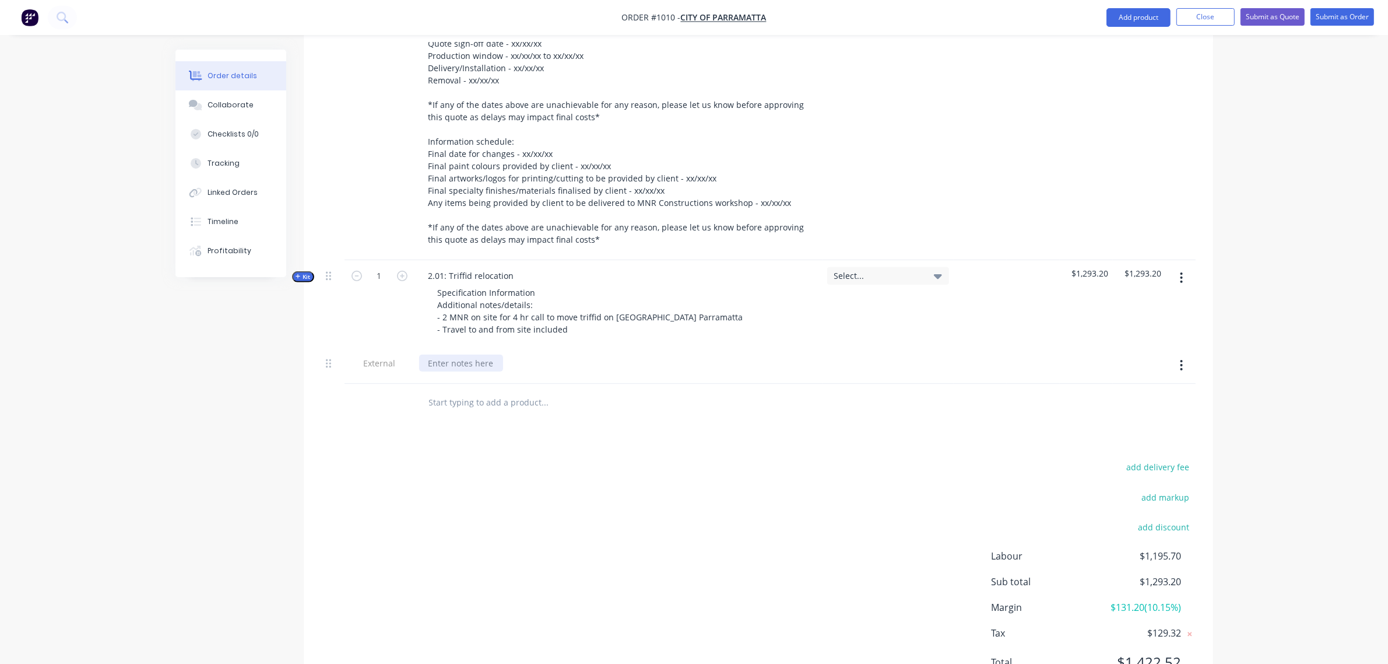
scroll to position [532, 0]
click at [461, 354] on div at bounding box center [461, 362] width 84 height 17
paste div
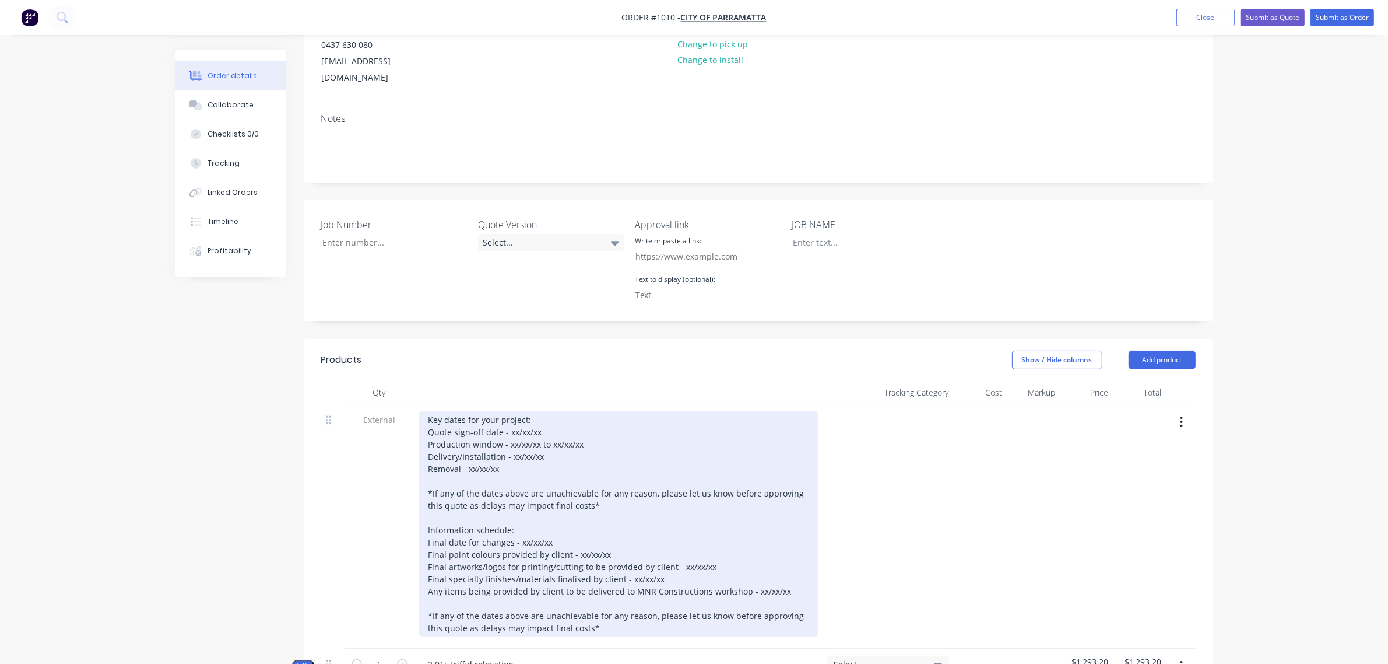
scroll to position [143, 0]
drag, startPoint x: 543, startPoint y: 412, endPoint x: 509, endPoint y: 412, distance: 34.4
click at [509, 412] on div "Key dates for your project: Quote sign-off date - xx/xx/xx Production window - …" at bounding box center [618, 522] width 399 height 225
drag, startPoint x: 585, startPoint y: 426, endPoint x: 509, endPoint y: 424, distance: 75.8
click at [509, 424] on div "Key dates for your project: Quote sign-off date - 30/09/25 Production window - …" at bounding box center [618, 522] width 399 height 225
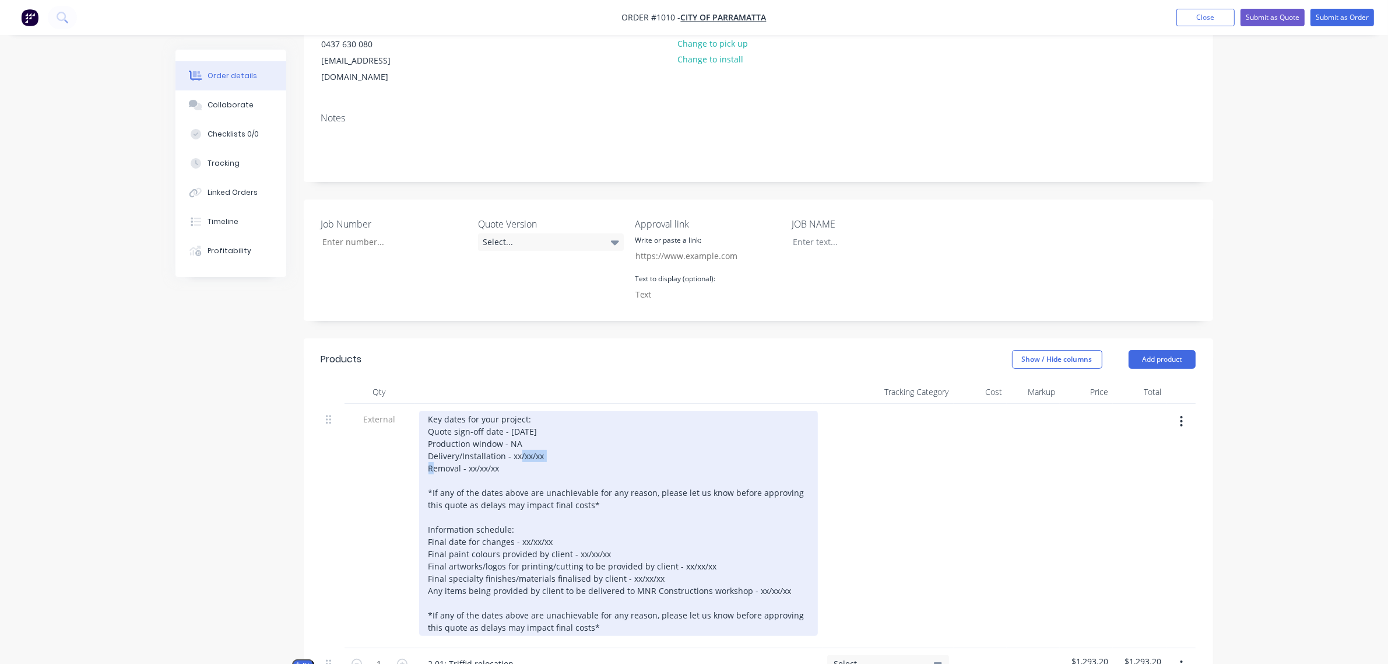
drag, startPoint x: 543, startPoint y: 440, endPoint x: 512, endPoint y: 438, distance: 31.0
click at [512, 438] on div "Key dates for your project: Quote sign-off date - 30/09/25 Production window - …" at bounding box center [618, 522] width 399 height 225
drag, startPoint x: 500, startPoint y: 454, endPoint x: 469, endPoint y: 454, distance: 30.3
click at [469, 454] on div "Key dates for your project: Quote sign-off date - 30/09/25 Production window - …" at bounding box center [618, 522] width 399 height 225
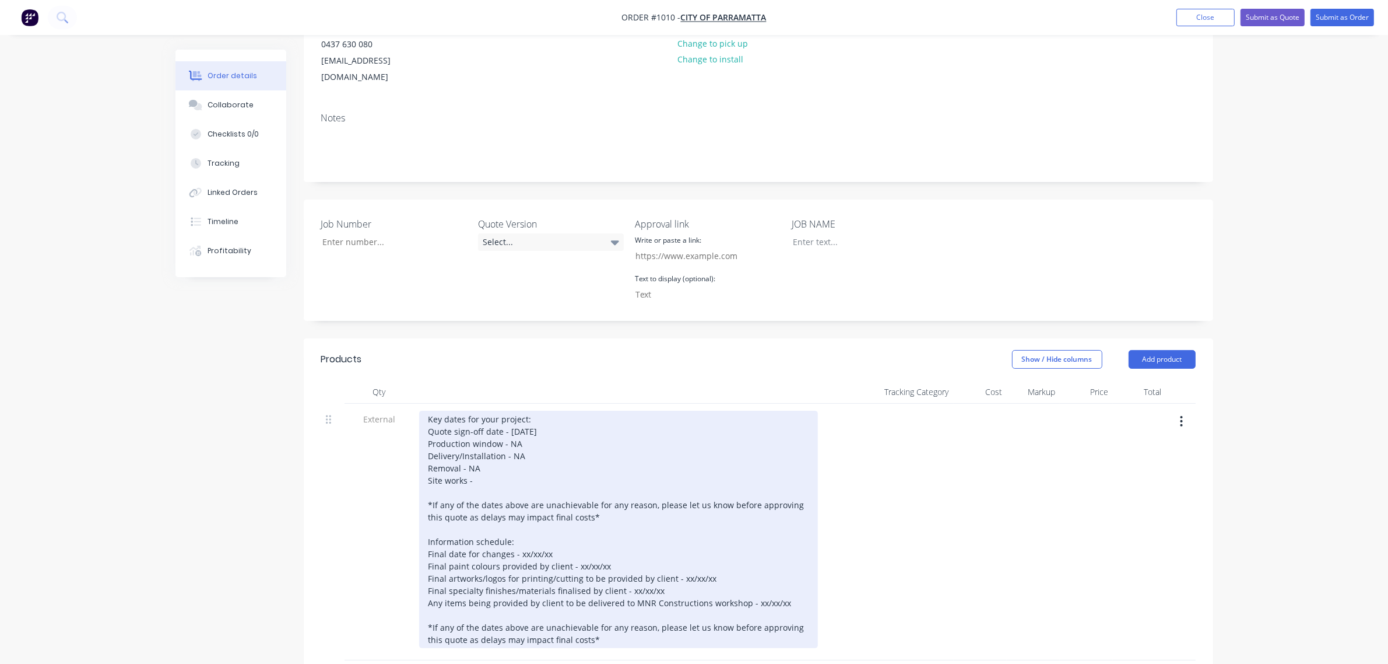
click at [504, 459] on div "Key dates for your project: Quote sign-off date - 30/09/25 Production window - …" at bounding box center [618, 528] width 399 height 237
drag, startPoint x: 560, startPoint y: 534, endPoint x: 517, endPoint y: 541, distance: 43.7
click at [517, 541] on div "Key dates for your project: Quote sign-off date - 30/09/25 Production window - …" at bounding box center [618, 528] width 399 height 237
drag, startPoint x: 606, startPoint y: 549, endPoint x: 570, endPoint y: 551, distance: 36.2
click at [570, 551] on div "Key dates for your project: Quote sign-off date - 30/09/25 Production window - …" at bounding box center [618, 528] width 399 height 237
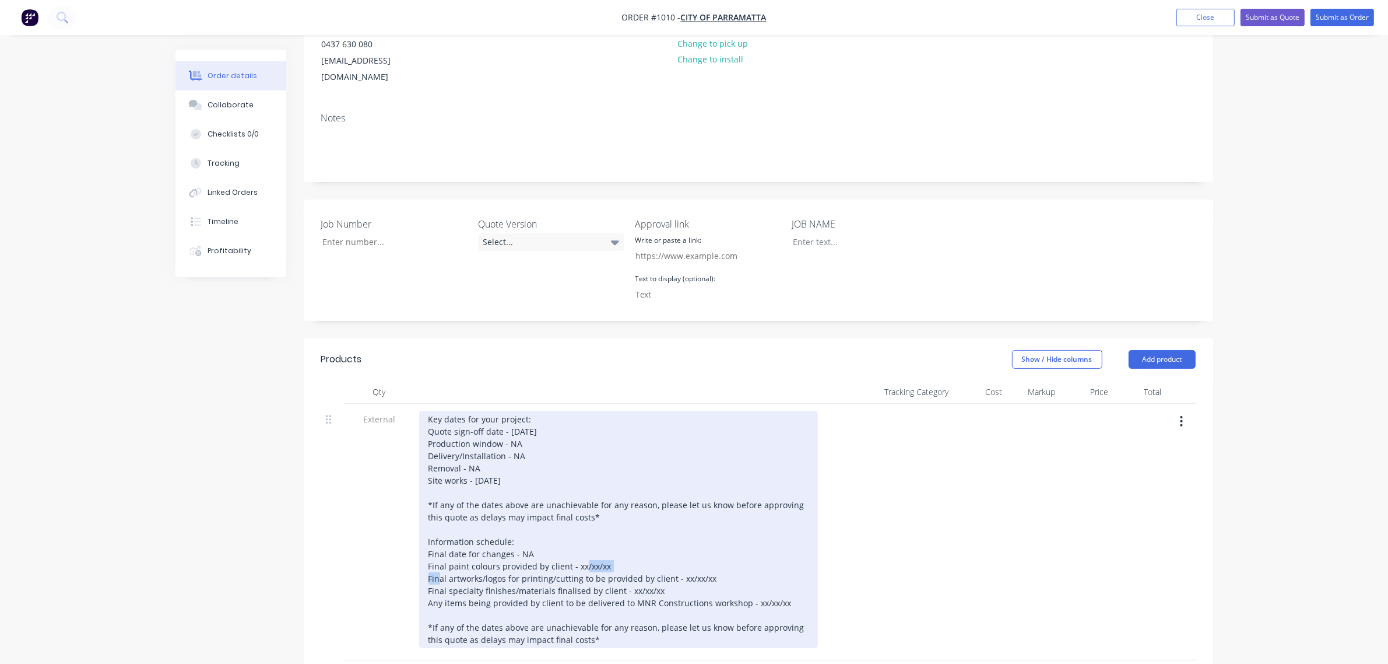
click at [570, 551] on div "Key dates for your project: Quote sign-off date - 30/09/25 Production window - …" at bounding box center [618, 528] width 399 height 237
click at [602, 547] on div "Key dates for your project: Quote sign-off date - 30/09/25 Production window - …" at bounding box center [618, 528] width 399 height 237
click at [619, 547] on div "Key dates for your project: Quote sign-off date - 30/09/25 Production window - …" at bounding box center [618, 528] width 399 height 237
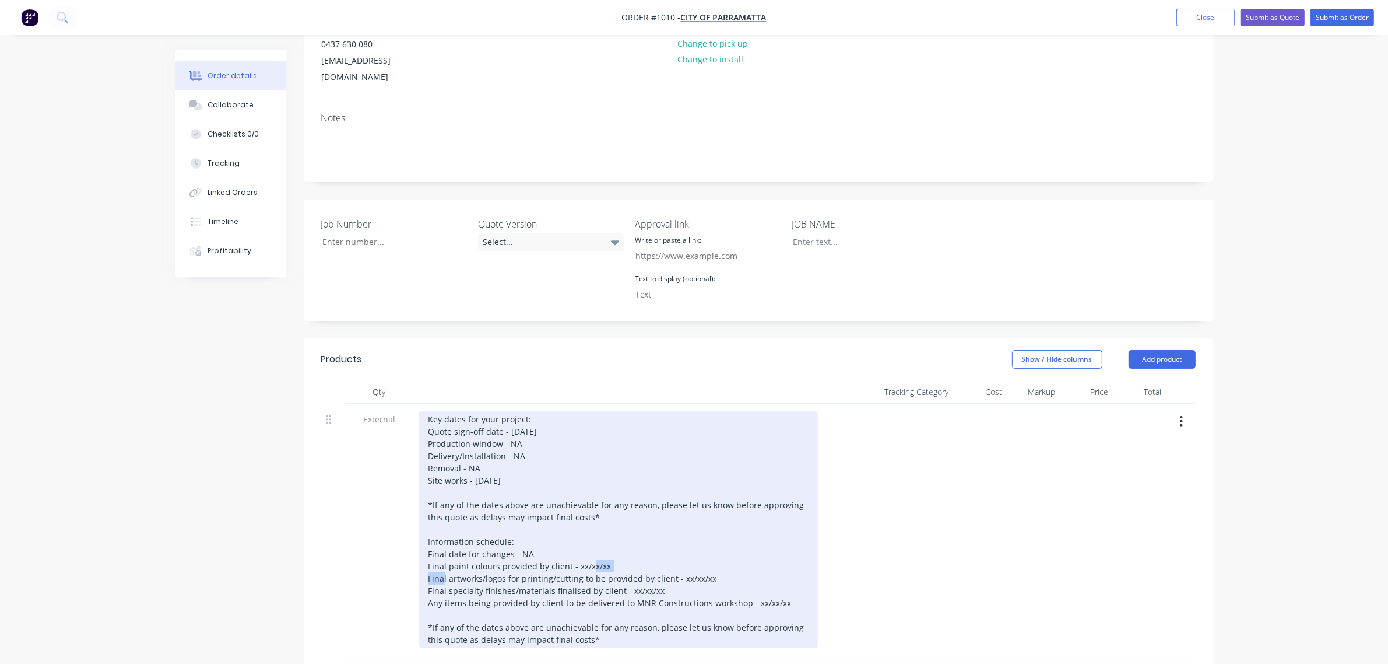
drag, startPoint x: 618, startPoint y: 548, endPoint x: 575, endPoint y: 552, distance: 43.3
click at [575, 552] on div "Key dates for your project: Quote sign-off date - 30/09/25 Production window - …" at bounding box center [618, 528] width 399 height 237
drag, startPoint x: 712, startPoint y: 560, endPoint x: 679, endPoint y: 566, distance: 33.1
click at [679, 566] on div "Key dates for your project: Quote sign-off date - 30/09/25 Production window - …" at bounding box center [618, 528] width 399 height 237
drag, startPoint x: 660, startPoint y: 574, endPoint x: 627, endPoint y: 574, distance: 33.2
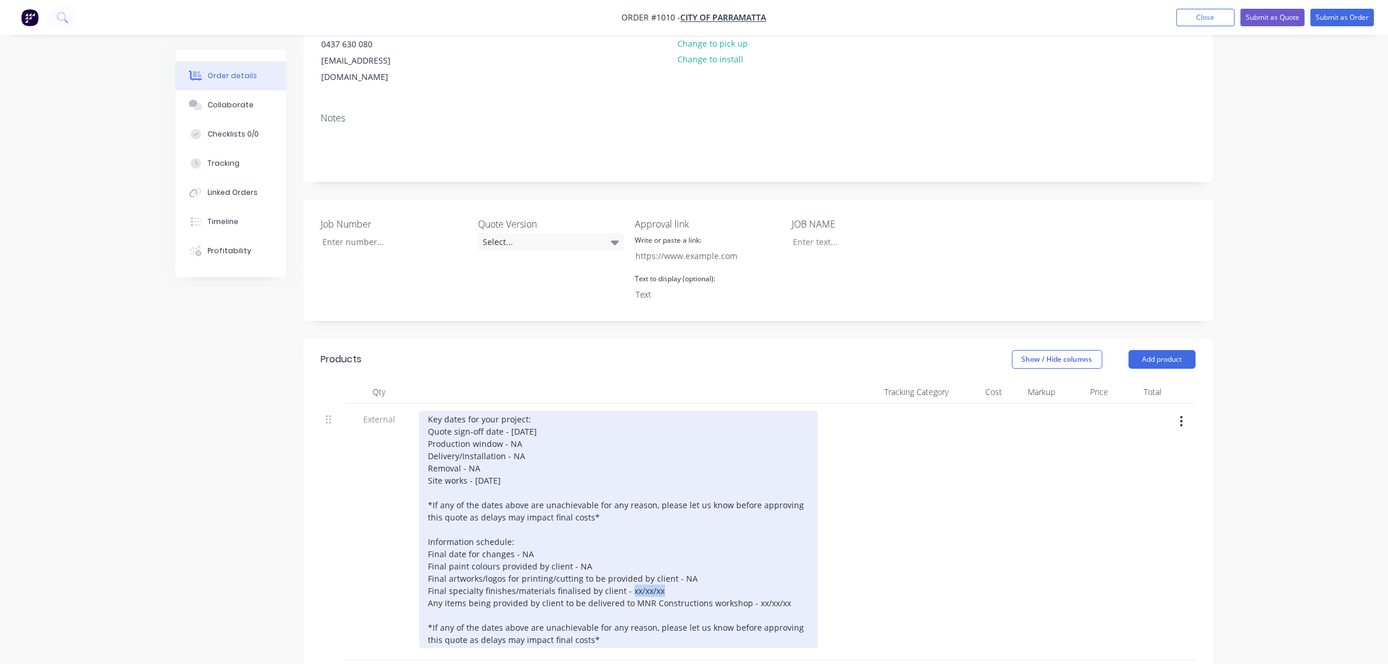
click at [627, 574] on div "Key dates for your project: Quote sign-off date - 30/09/25 Production window - …" at bounding box center [618, 528] width 399 height 237
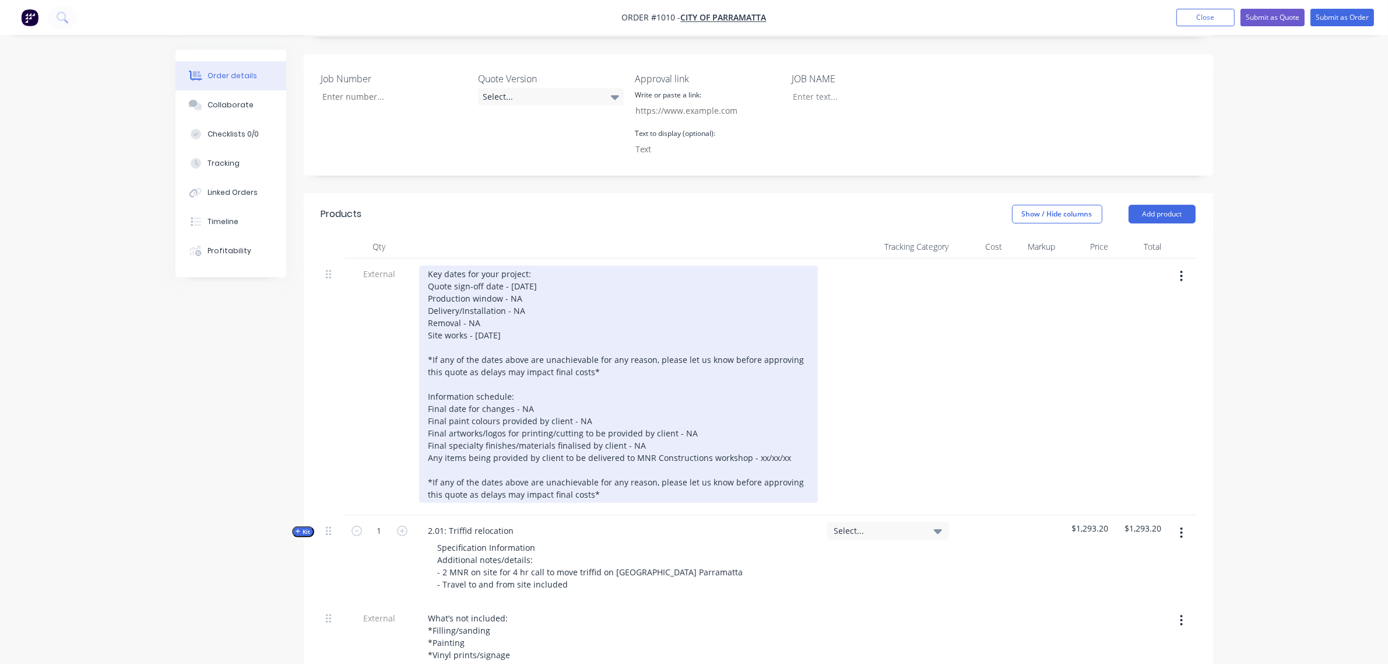
scroll to position [289, 0]
drag, startPoint x: 785, startPoint y: 437, endPoint x: 749, endPoint y: 445, distance: 36.4
click at [749, 445] on div "Key dates for your project: Quote sign-off date - 30/09/25 Production window - …" at bounding box center [618, 383] width 399 height 237
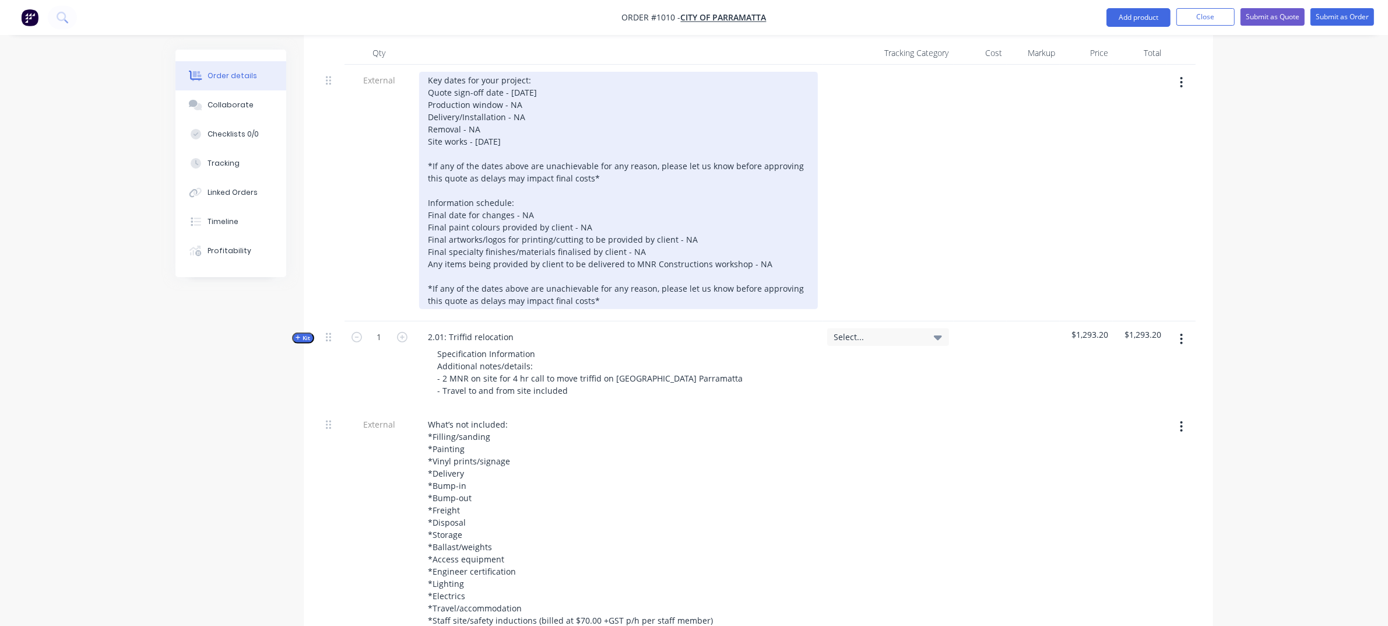
scroll to position [483, 0]
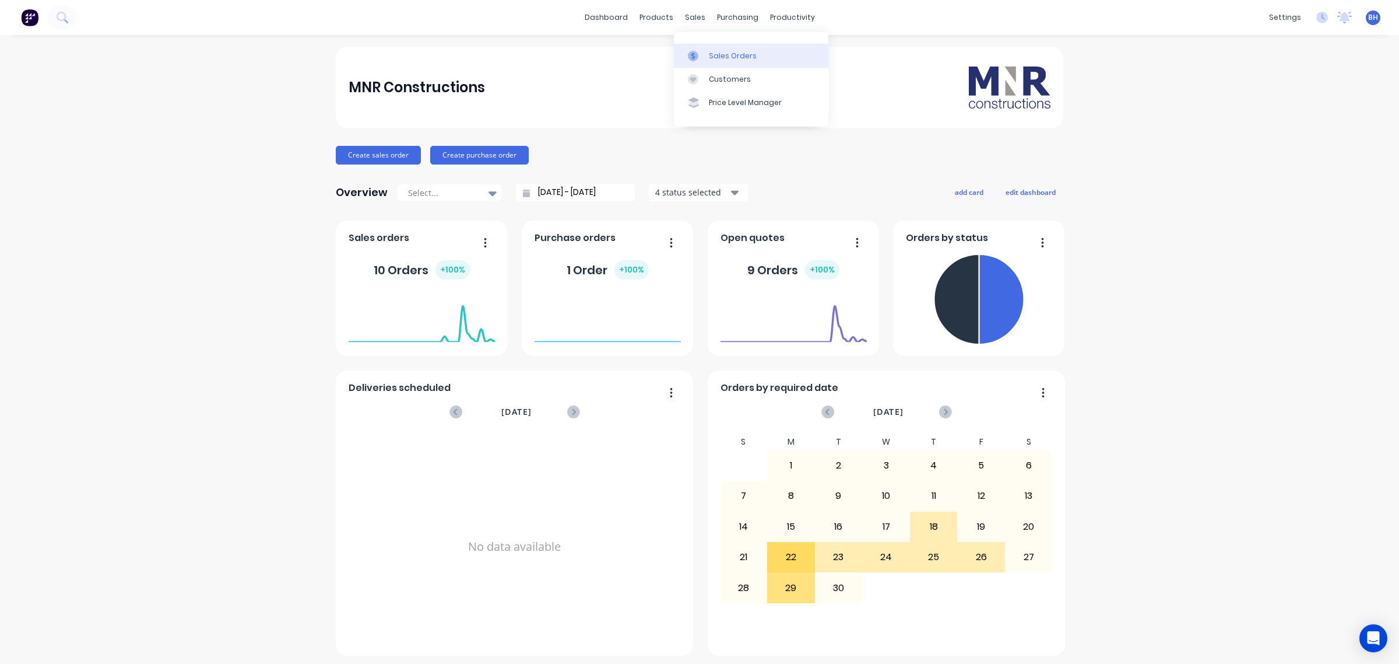
click at [709, 54] on div "Sales Orders" at bounding box center [733, 56] width 48 height 10
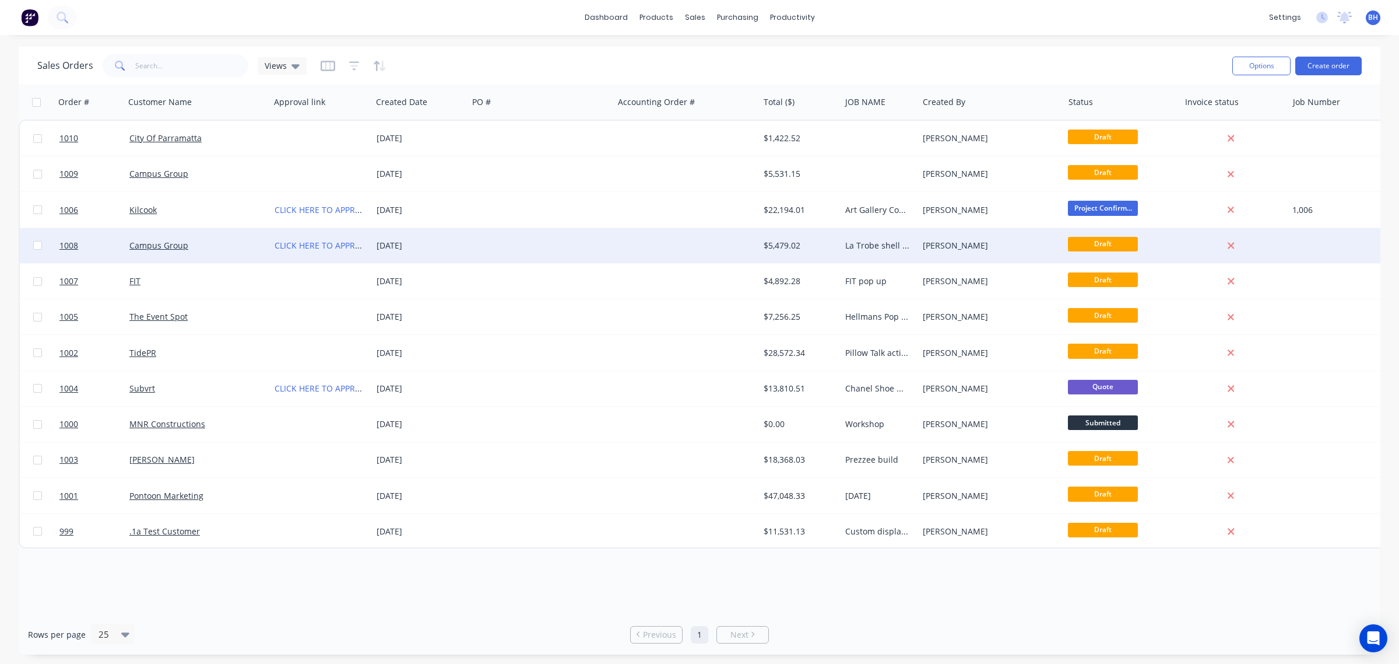
click at [191, 245] on div "Campus Group" at bounding box center [193, 246] width 129 height 12
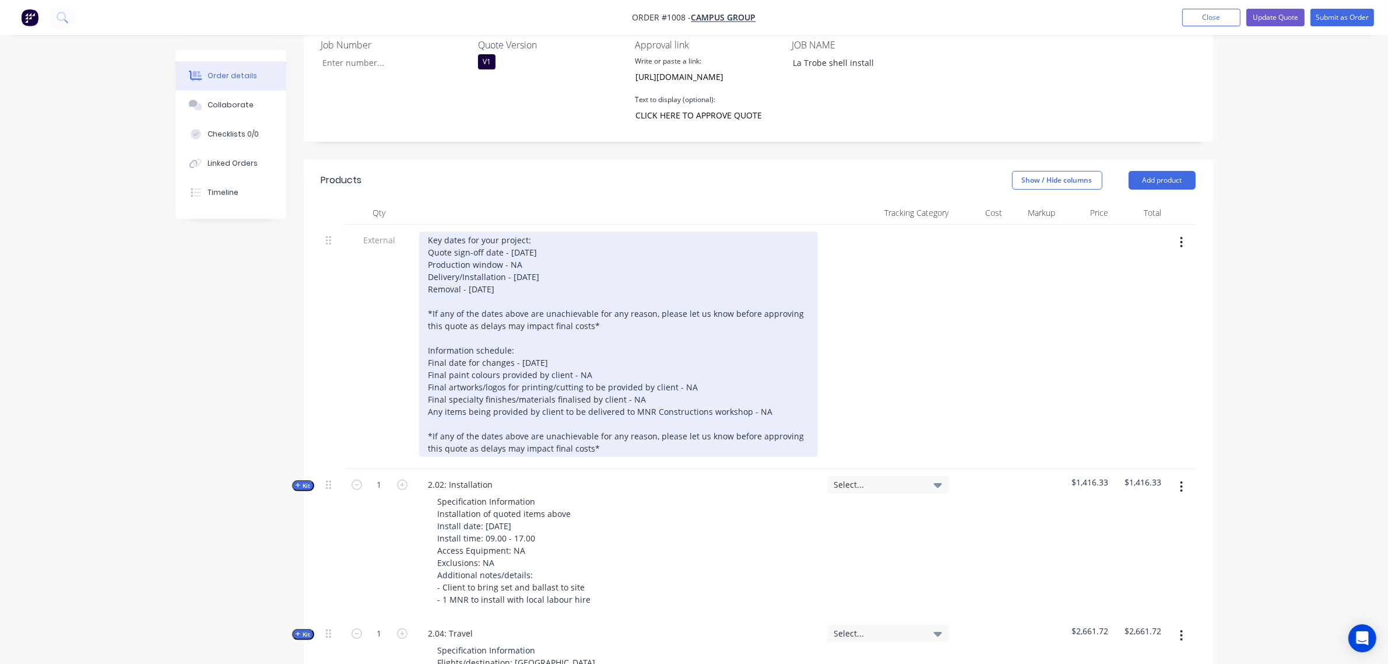
scroll to position [339, 0]
click at [477, 268] on div "Key dates for your project: Quote sign-off date - [DATE] Production window - NA…" at bounding box center [618, 343] width 399 height 225
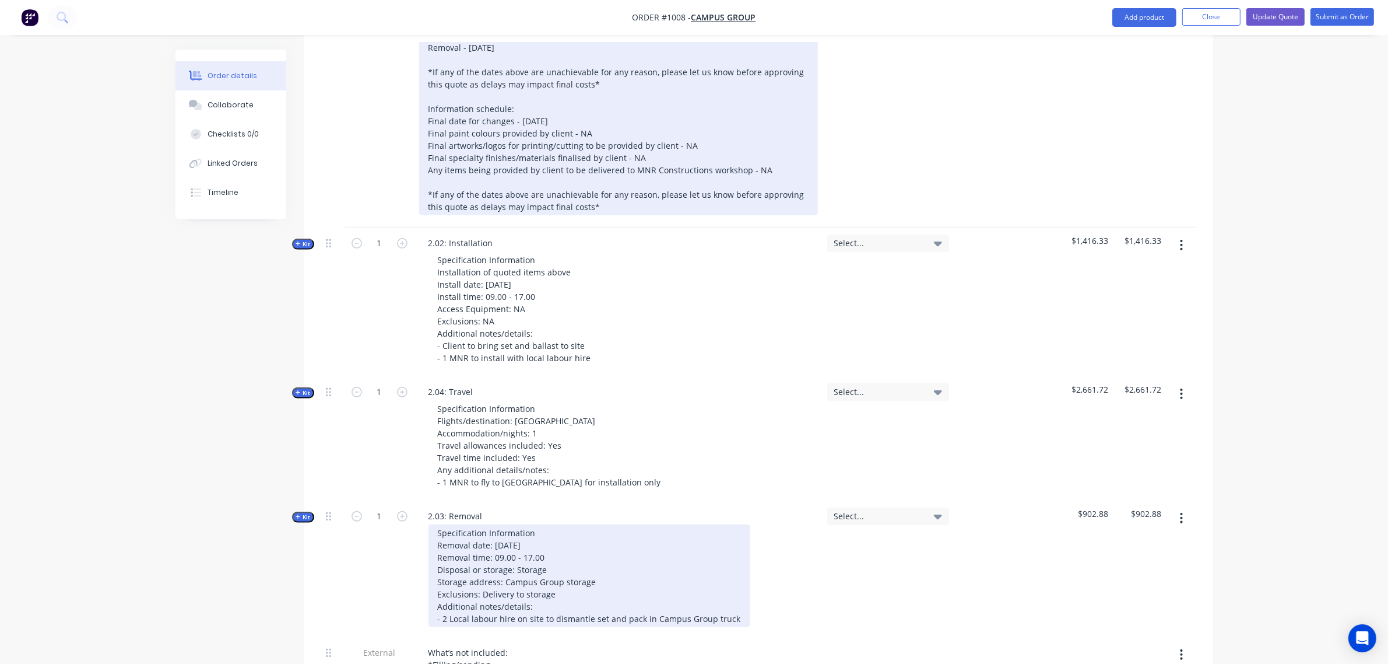
scroll to position [581, 0]
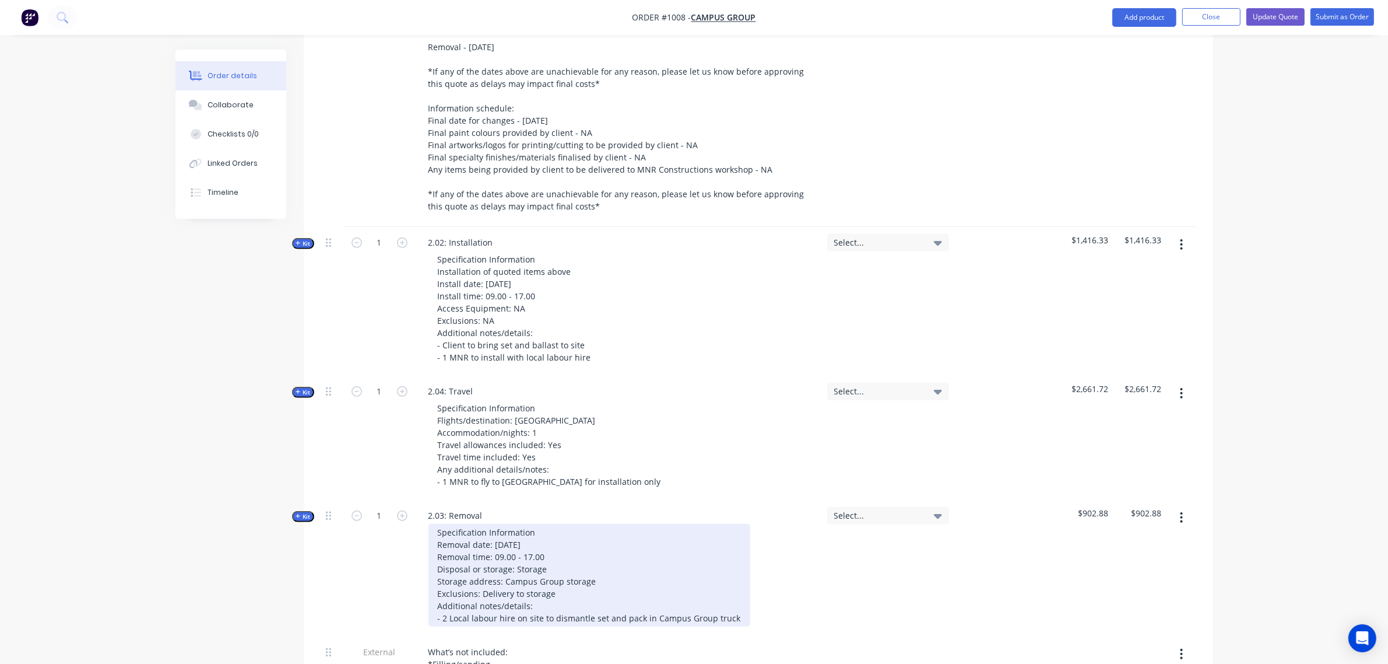
click at [504, 529] on div "Specification Information Removal date: [DATE] Removal time: 09.00 - 17.00 Disp…" at bounding box center [590, 575] width 322 height 103
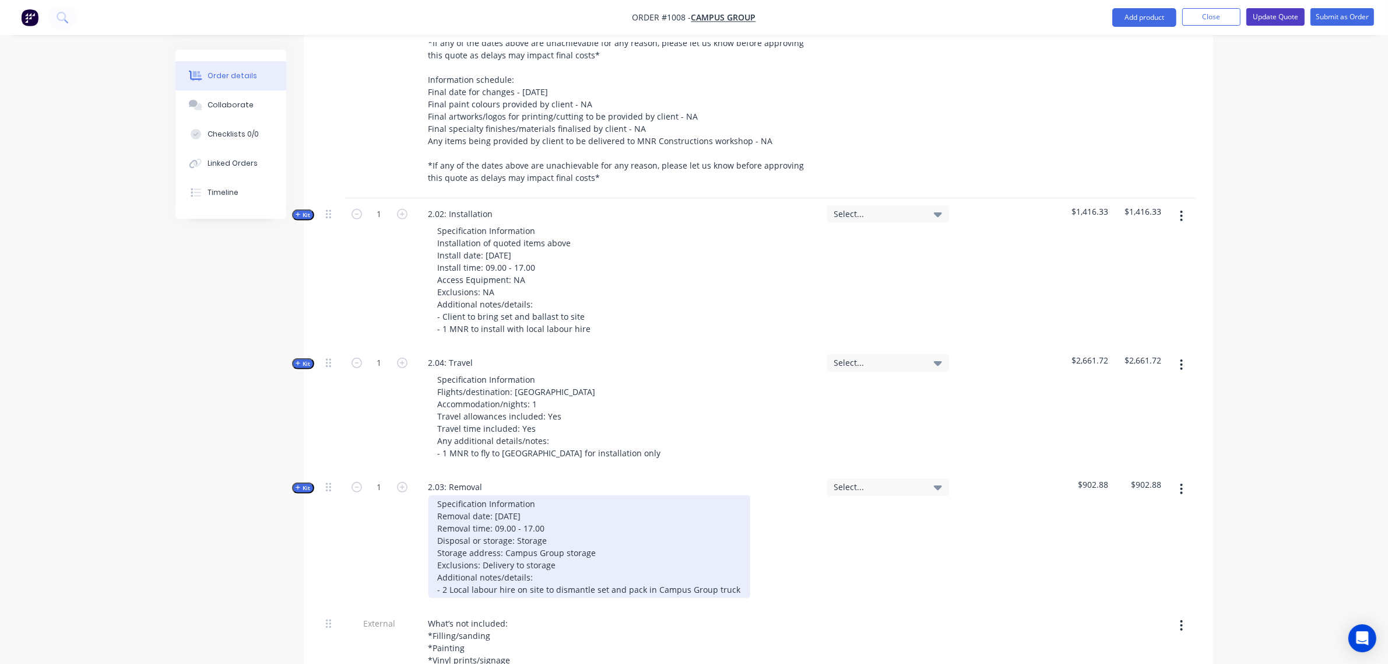
scroll to position [608, 0]
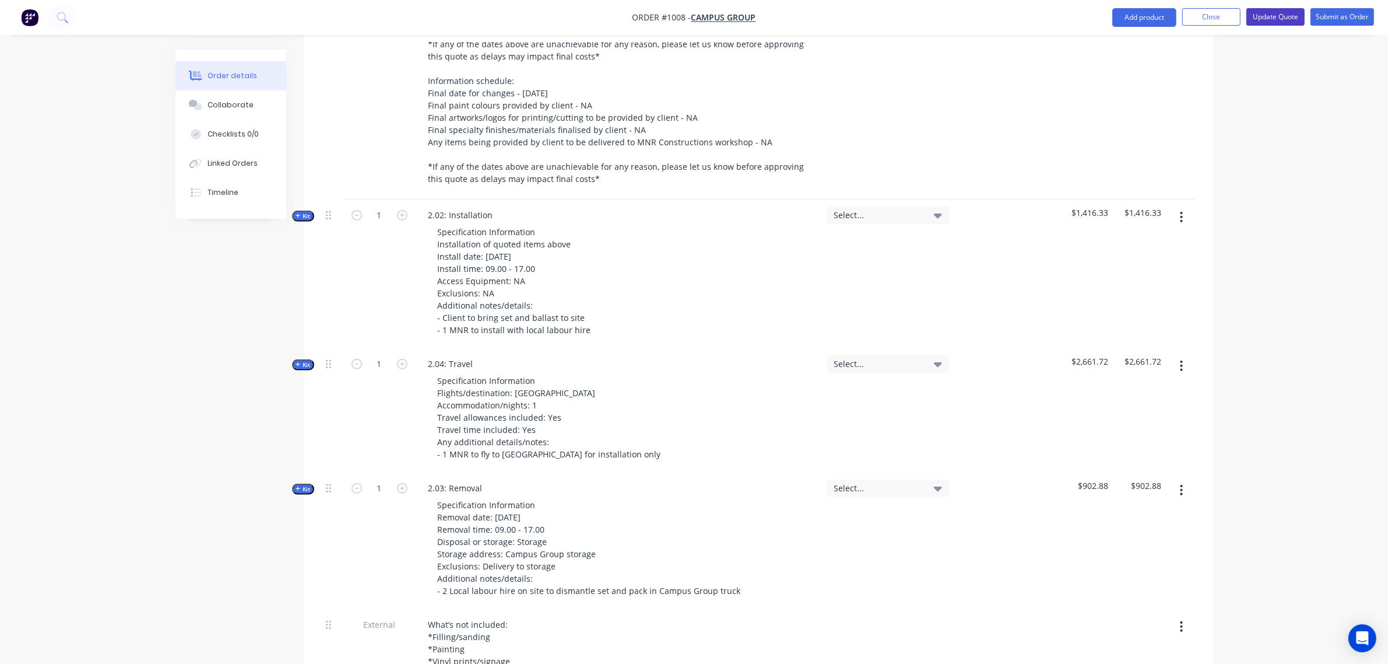
click at [1268, 16] on button "Update Quote" at bounding box center [1276, 16] width 58 height 17
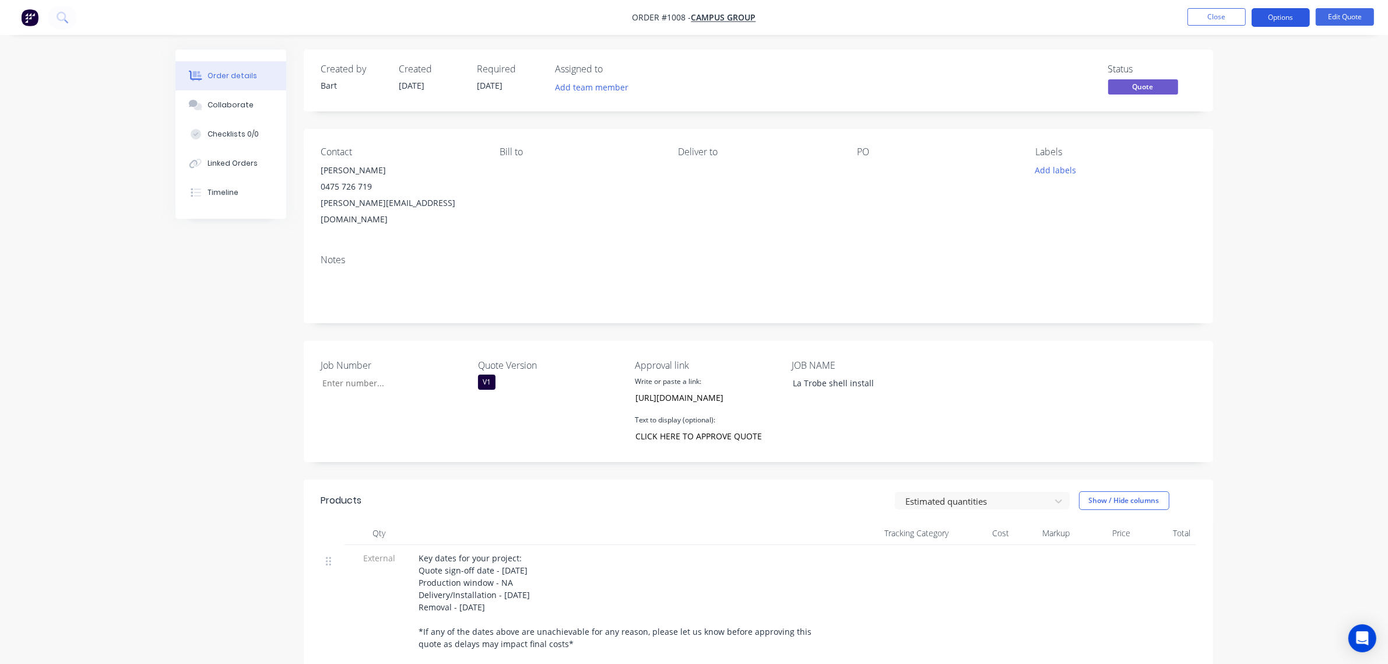
click at [1265, 15] on button "Options" at bounding box center [1281, 17] width 58 height 19
click at [1229, 71] on div "Quote" at bounding box center [1245, 70] width 107 height 17
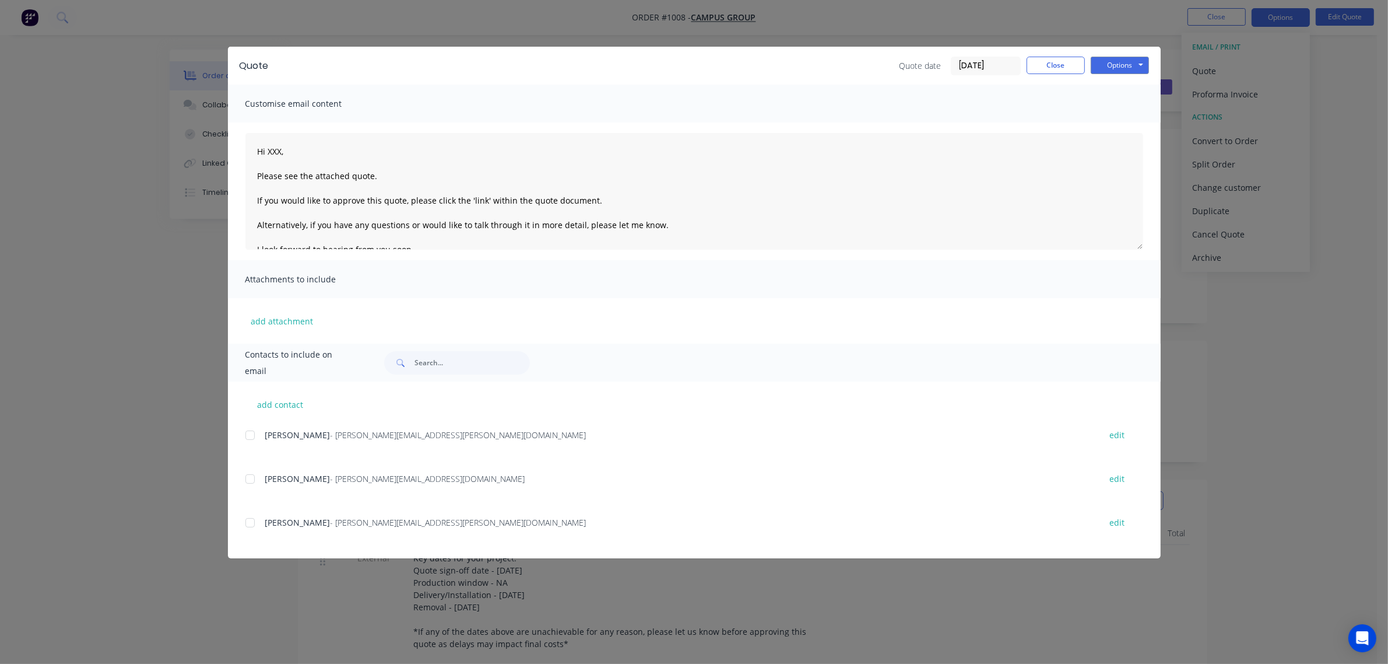
click at [255, 476] on div at bounding box center [249, 478] width 23 height 23
click at [282, 150] on textarea "Hi XXX, Please see the attached quote. If you would like to approve this quote,…" at bounding box center [694, 191] width 898 height 117
type textarea "Hi [PERSON_NAME], Please see the attached quote. If you would like to approve t…"
click at [1105, 63] on button "Options" at bounding box center [1120, 65] width 58 height 17
click at [1114, 92] on button "Preview" at bounding box center [1128, 86] width 75 height 19
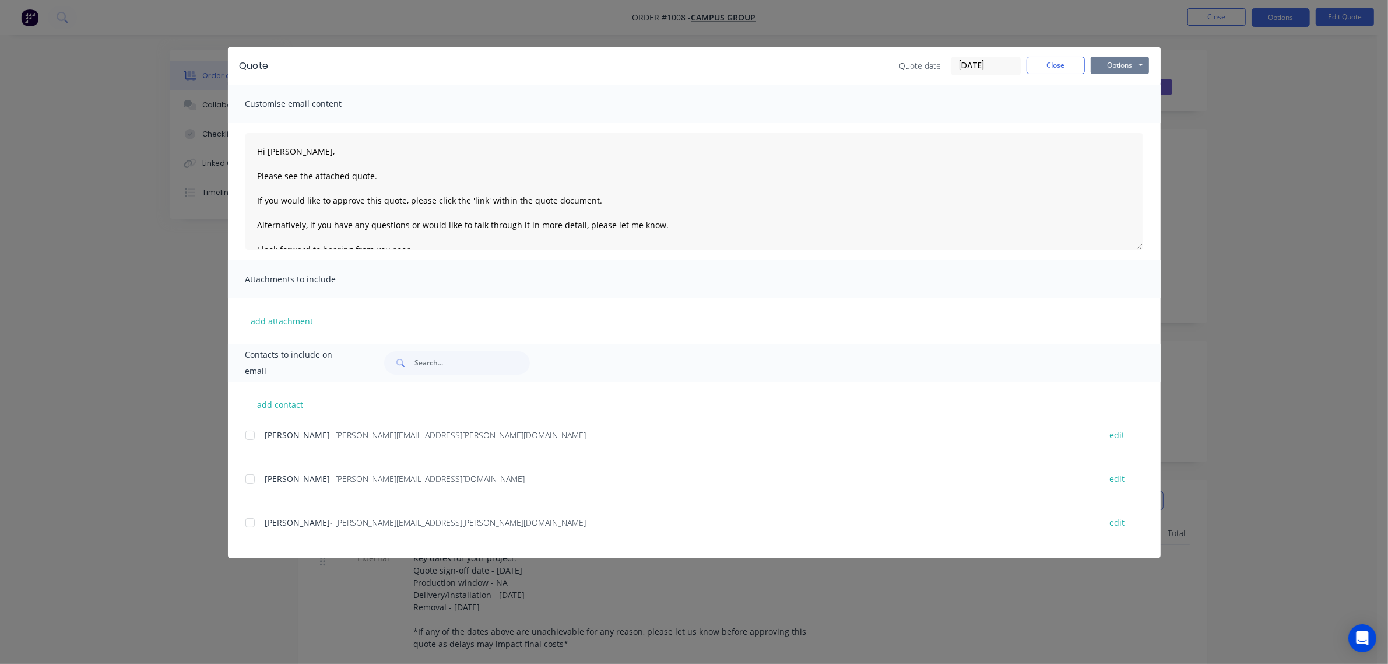
click at [1103, 65] on button "Options" at bounding box center [1120, 65] width 58 height 17
click at [1118, 122] on button "Email" at bounding box center [1128, 124] width 75 height 19
click at [251, 479] on div "Quote Quote date [DATE] Close Options Preview Print Email Customise email conte…" at bounding box center [694, 302] width 933 height 511
click at [251, 479] on div at bounding box center [249, 478] width 23 height 23
click at [1134, 68] on button "Options" at bounding box center [1120, 65] width 58 height 17
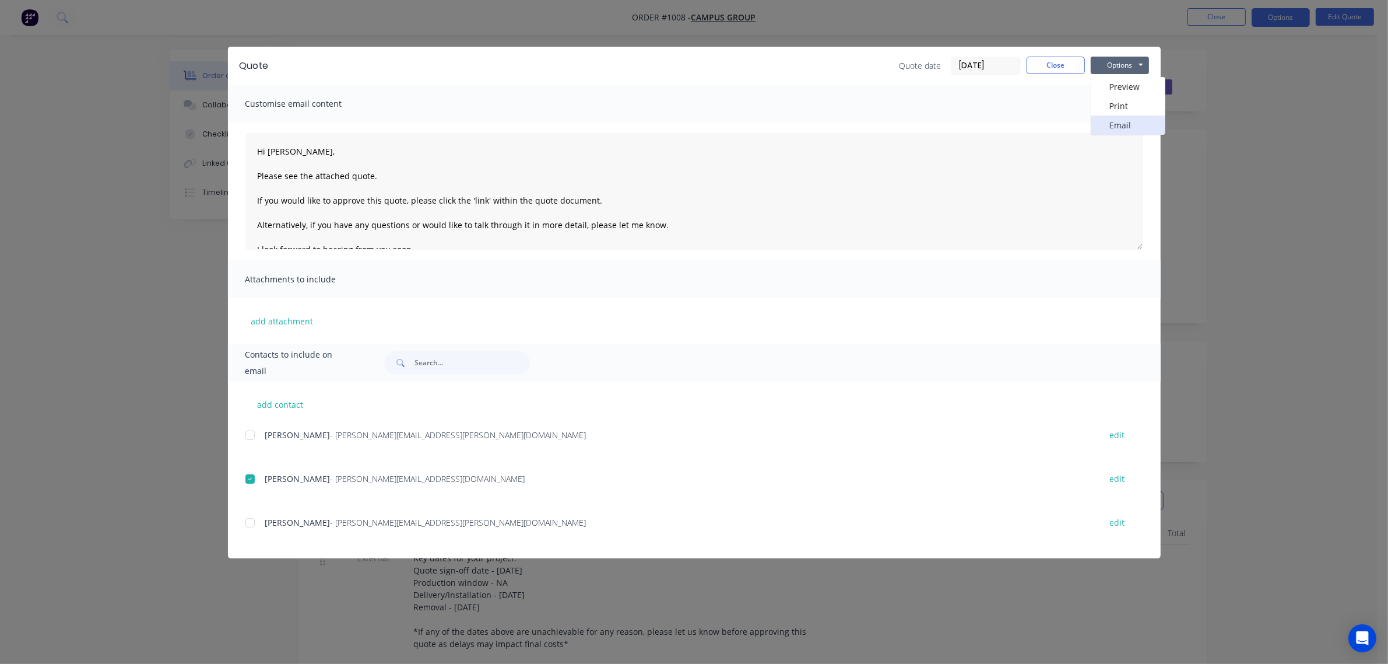
click at [1137, 127] on button "Email" at bounding box center [1128, 124] width 75 height 19
click at [1321, 115] on div "Quote Quote date [DATE] Close Options Preview Print Email Customise email conte…" at bounding box center [694, 332] width 1388 height 664
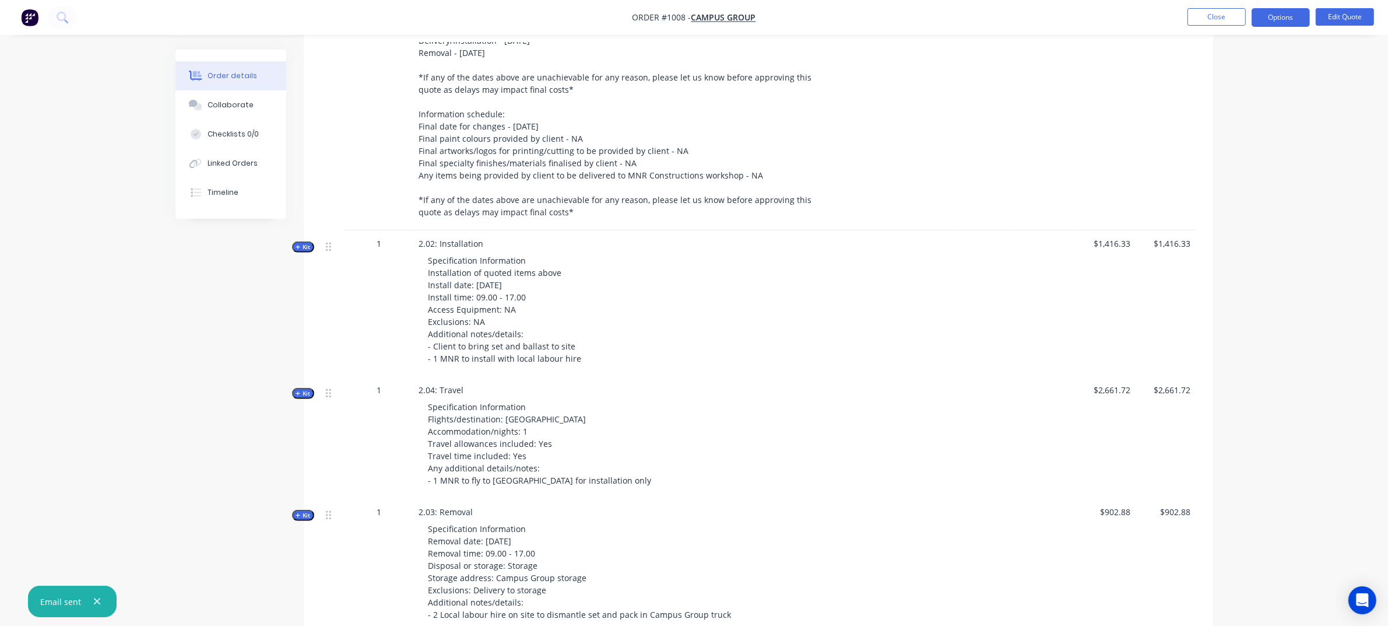
scroll to position [548, 0]
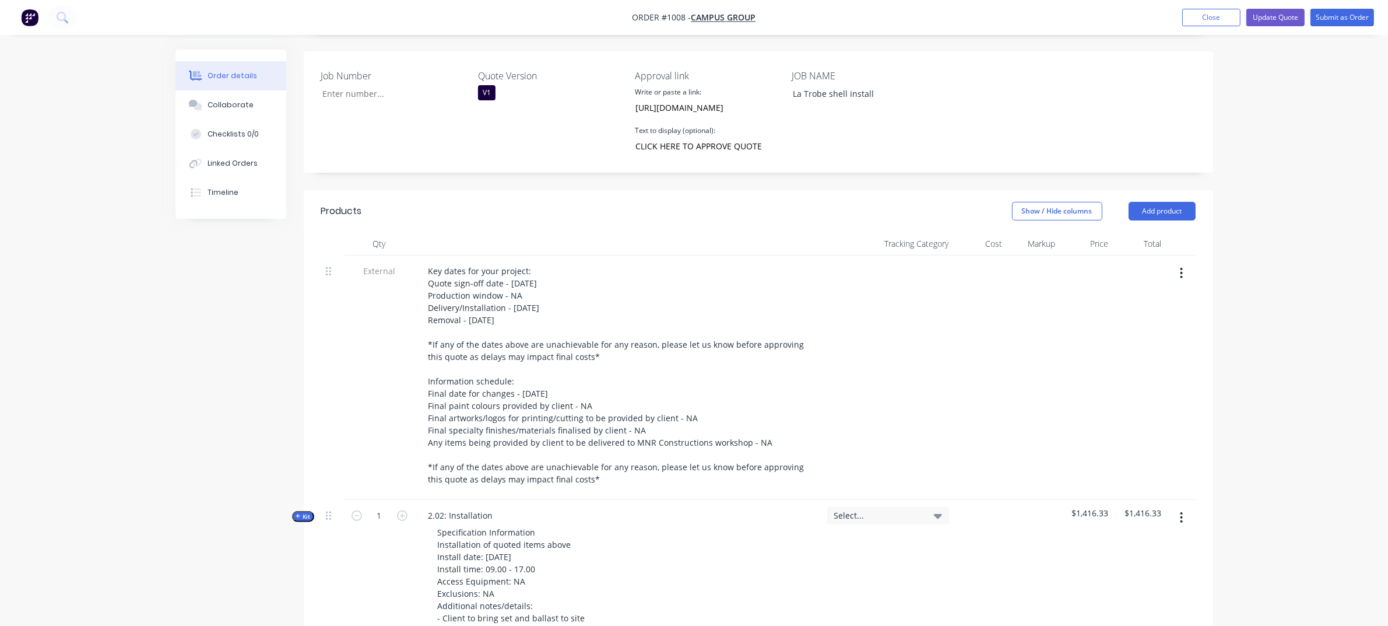
scroll to position [306, 0]
